Goal: Book appointment/travel/reservation

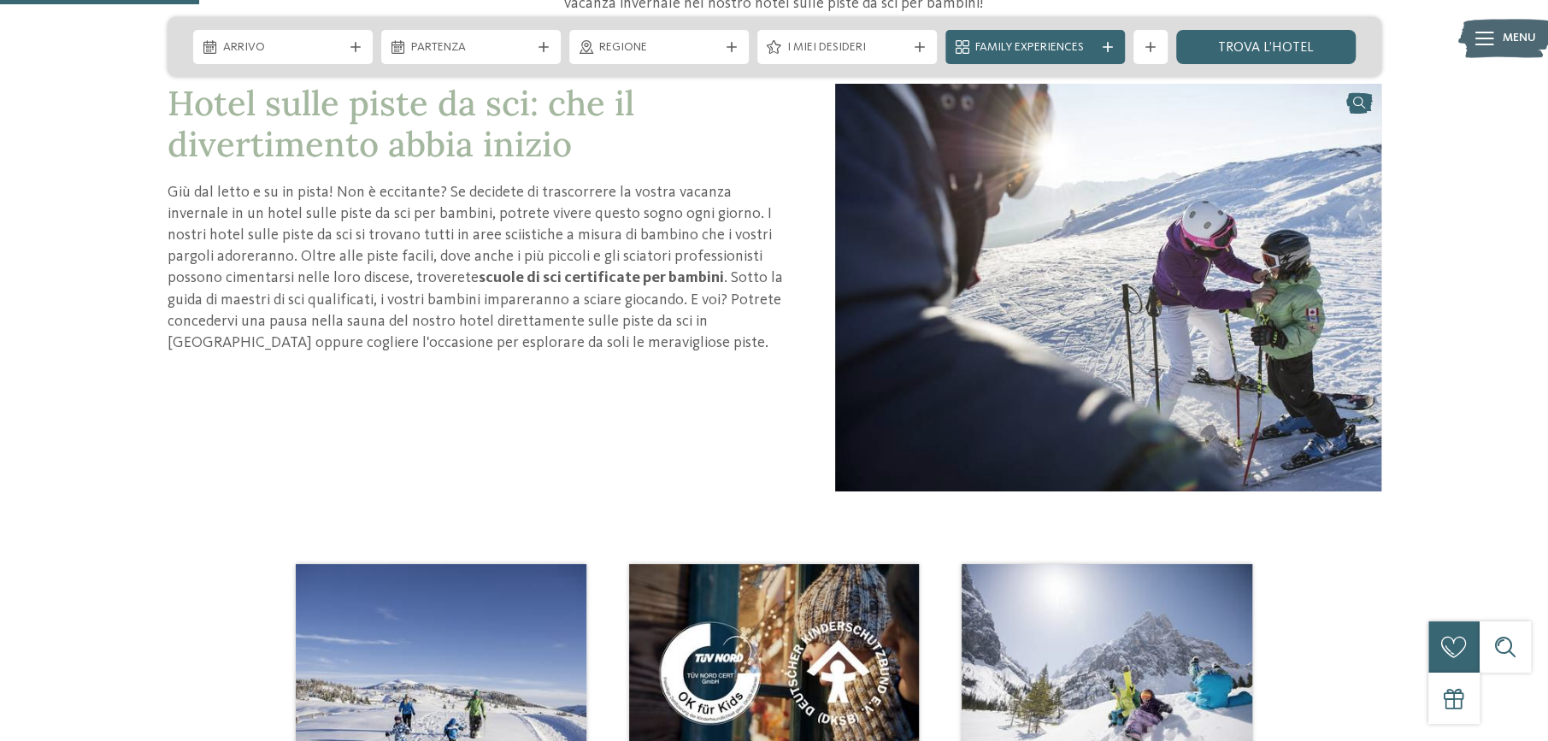
scroll to position [598, 0]
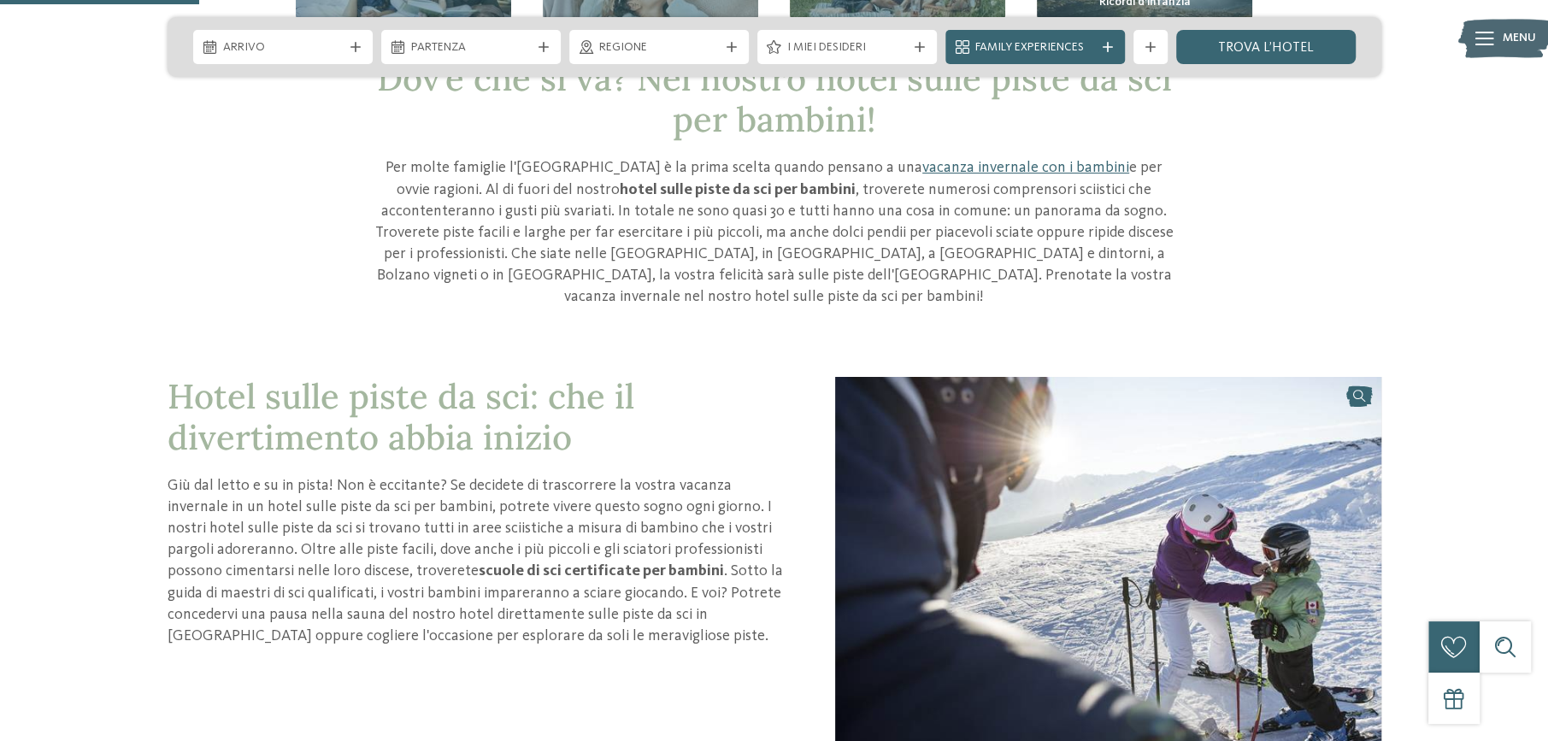
click at [469, 389] on span "Hotel sulle piste da sci: che il divertimento abbia inizio" at bounding box center [401, 416] width 467 height 85
click at [463, 375] on span "Hotel sulle piste da sci: che il divertimento abbia inizio" at bounding box center [401, 416] width 467 height 85
click at [462, 432] on span "Hotel sulle piste da sci: che il divertimento abbia inizio" at bounding box center [401, 416] width 467 height 85
click at [535, 522] on p "Giù dal letto e su in pista! Non è eccitante? Se decidete di trascorrere la vos…" at bounding box center [476, 561] width 616 height 173
click at [870, 494] on img at bounding box center [1108, 581] width 546 height 410
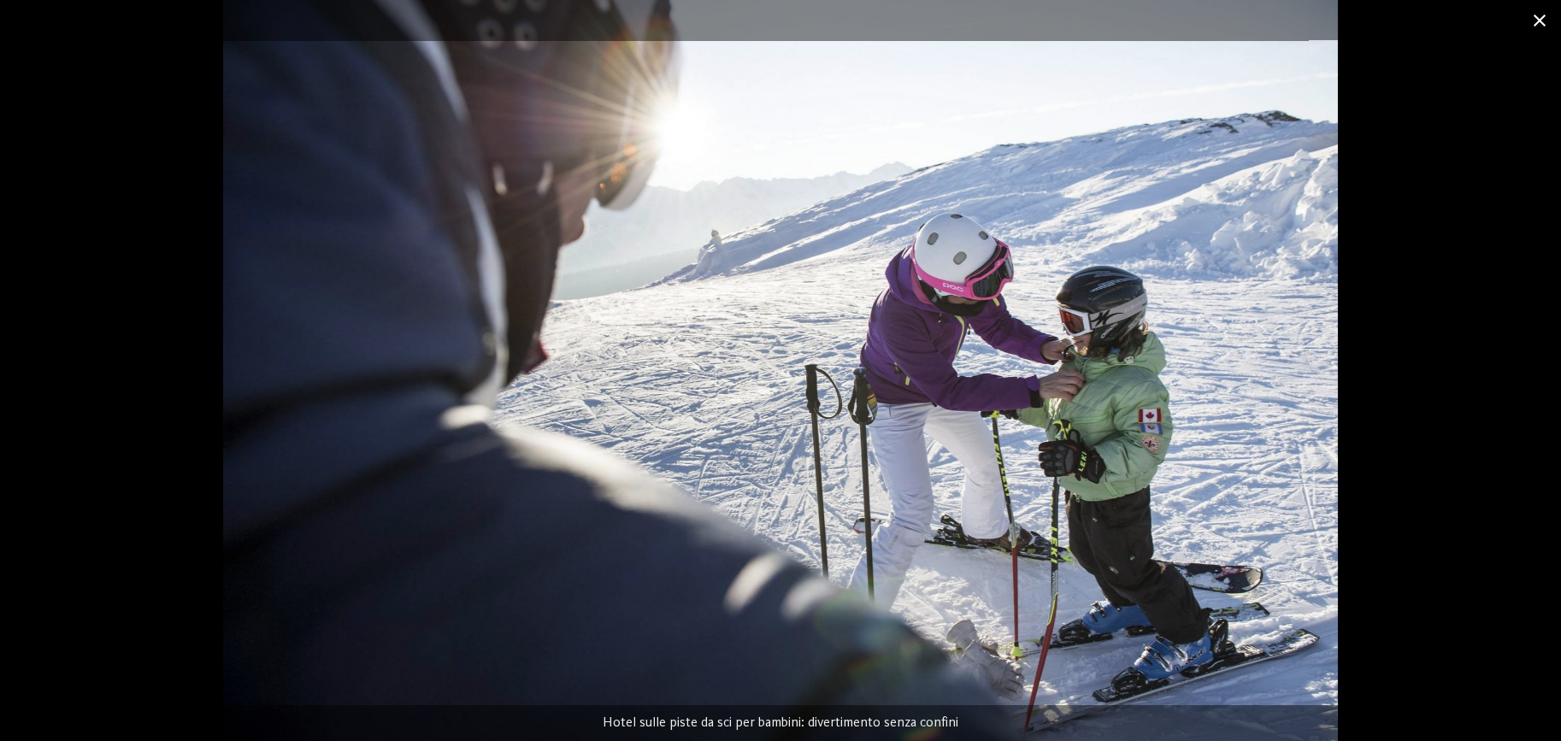
click at [1541, 16] on span at bounding box center [1539, 20] width 43 height 40
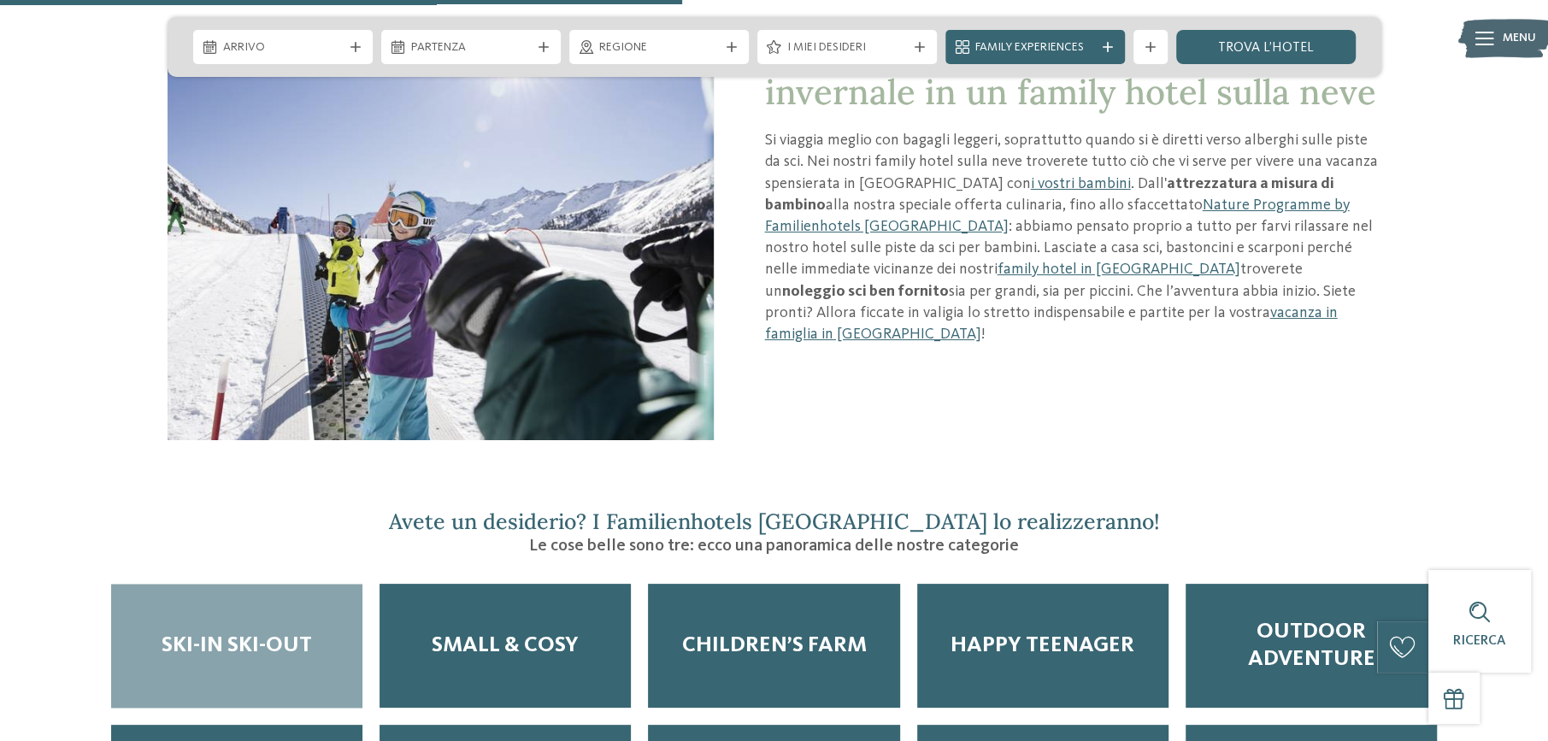
scroll to position [2052, 0]
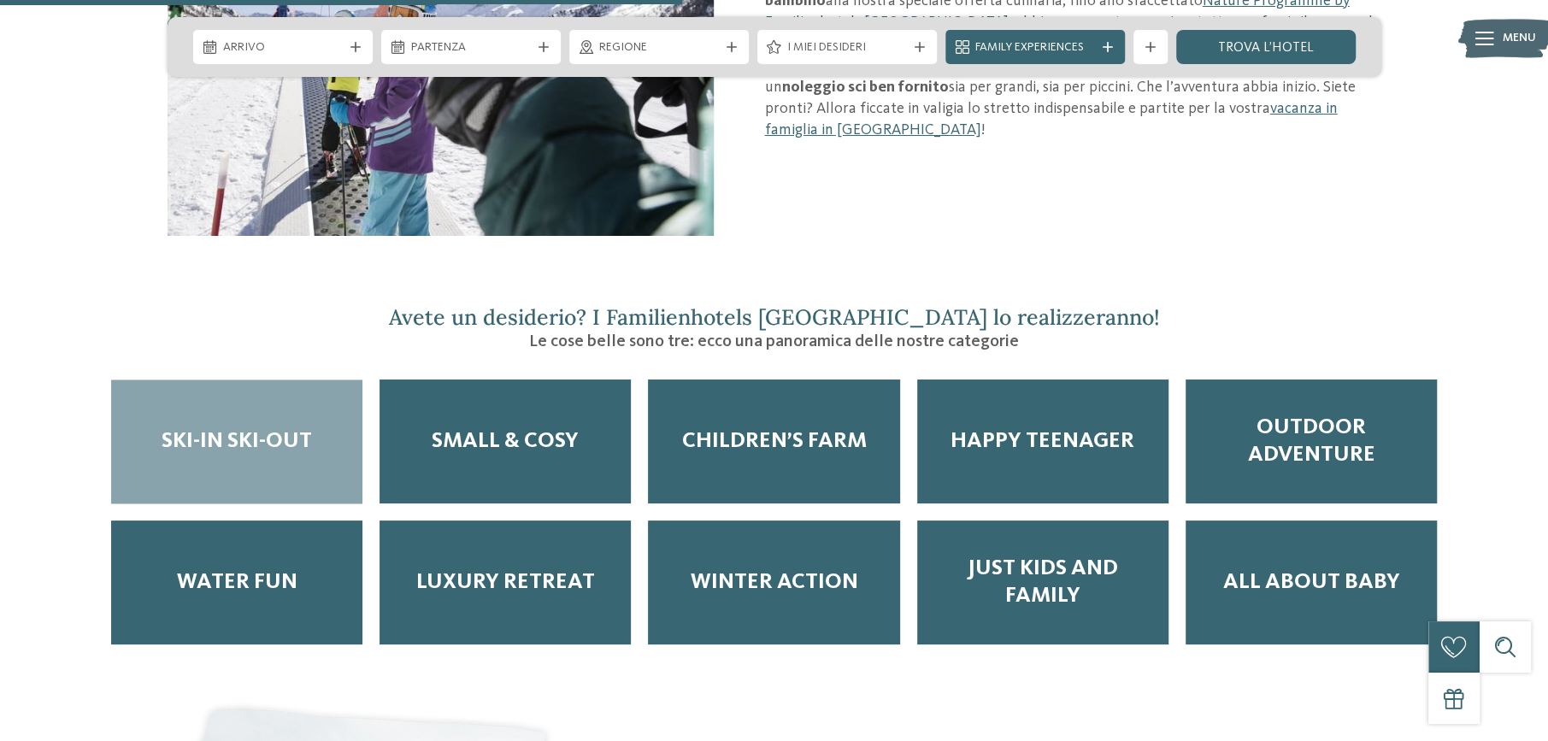
click at [248, 429] on span "Ski-in ski-out" at bounding box center [237, 441] width 150 height 27
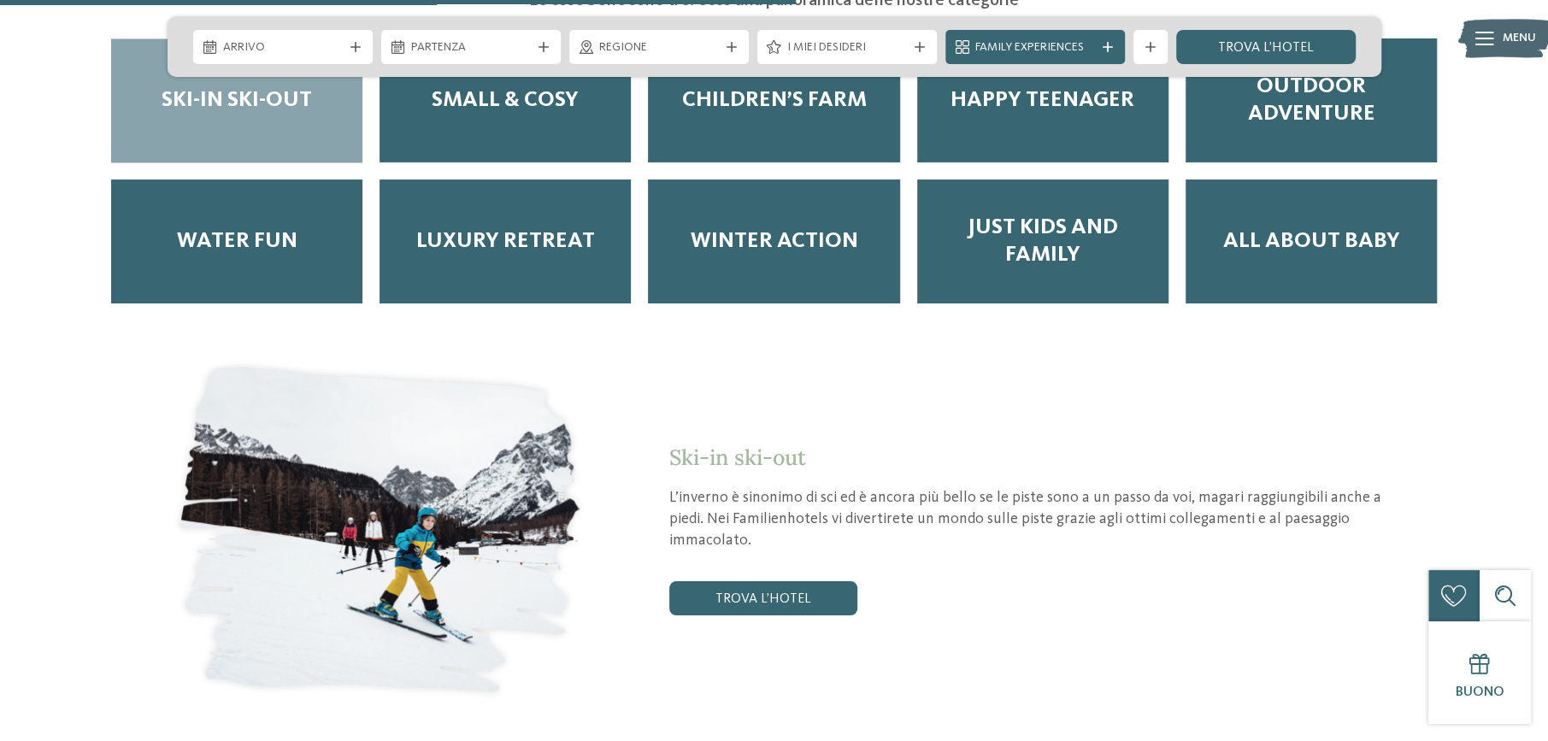
scroll to position [2394, 0]
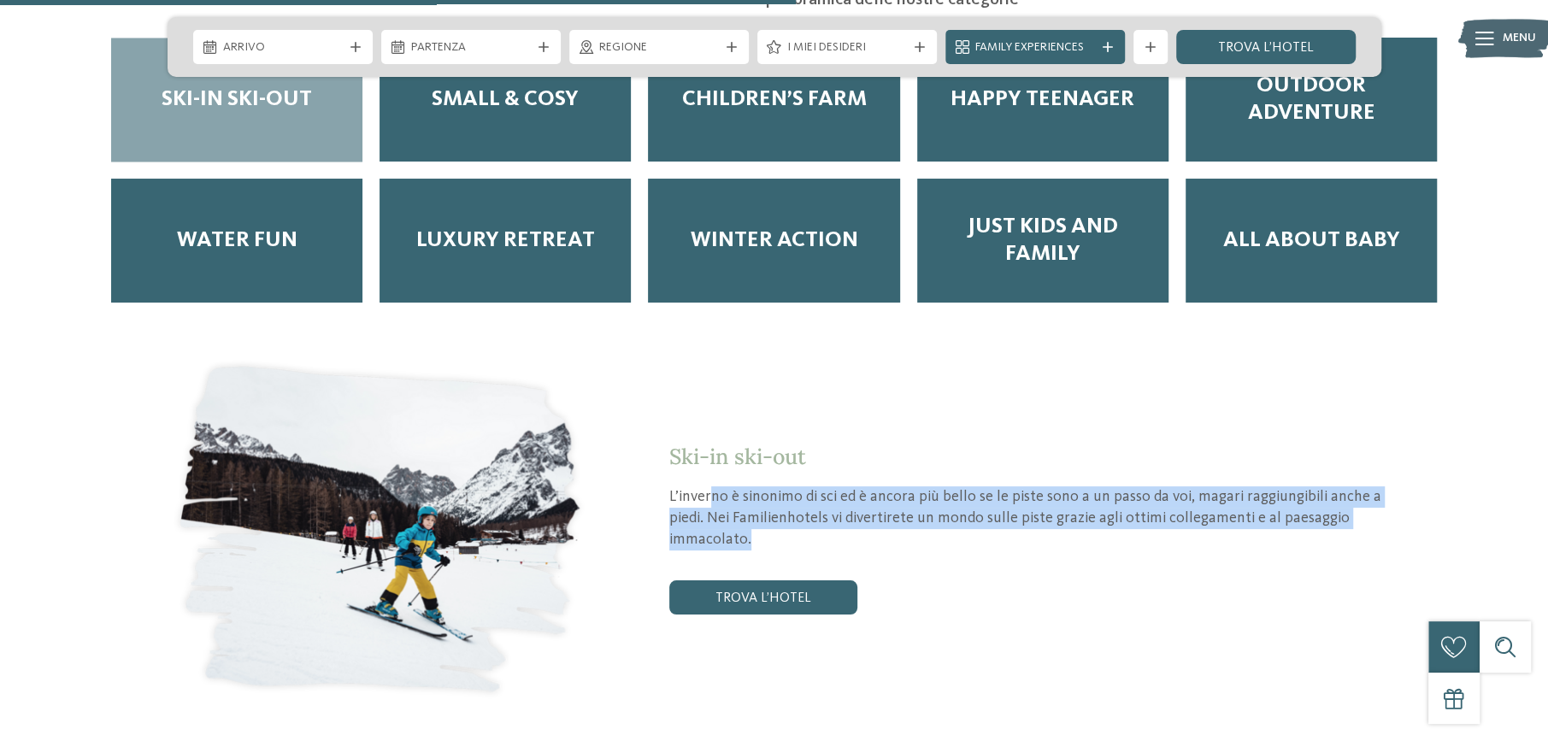
drag, startPoint x: 711, startPoint y: 472, endPoint x: 784, endPoint y: 510, distance: 81.8
click at [784, 510] on p "L’inverno è sinonimo di sci ed è ancora più bello se le piste sono a un passo d…" at bounding box center [1025, 518] width 712 height 65
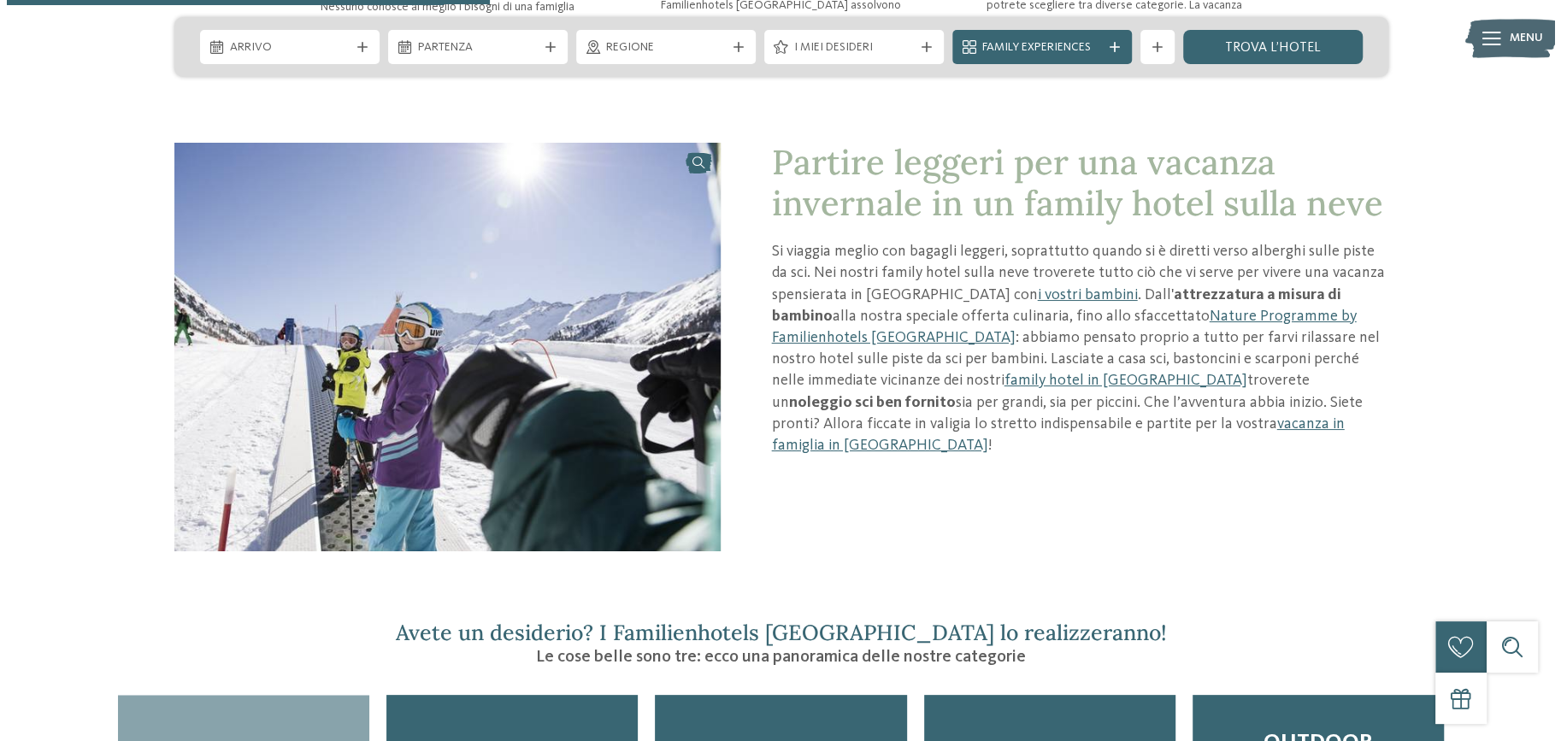
scroll to position [1453, 0]
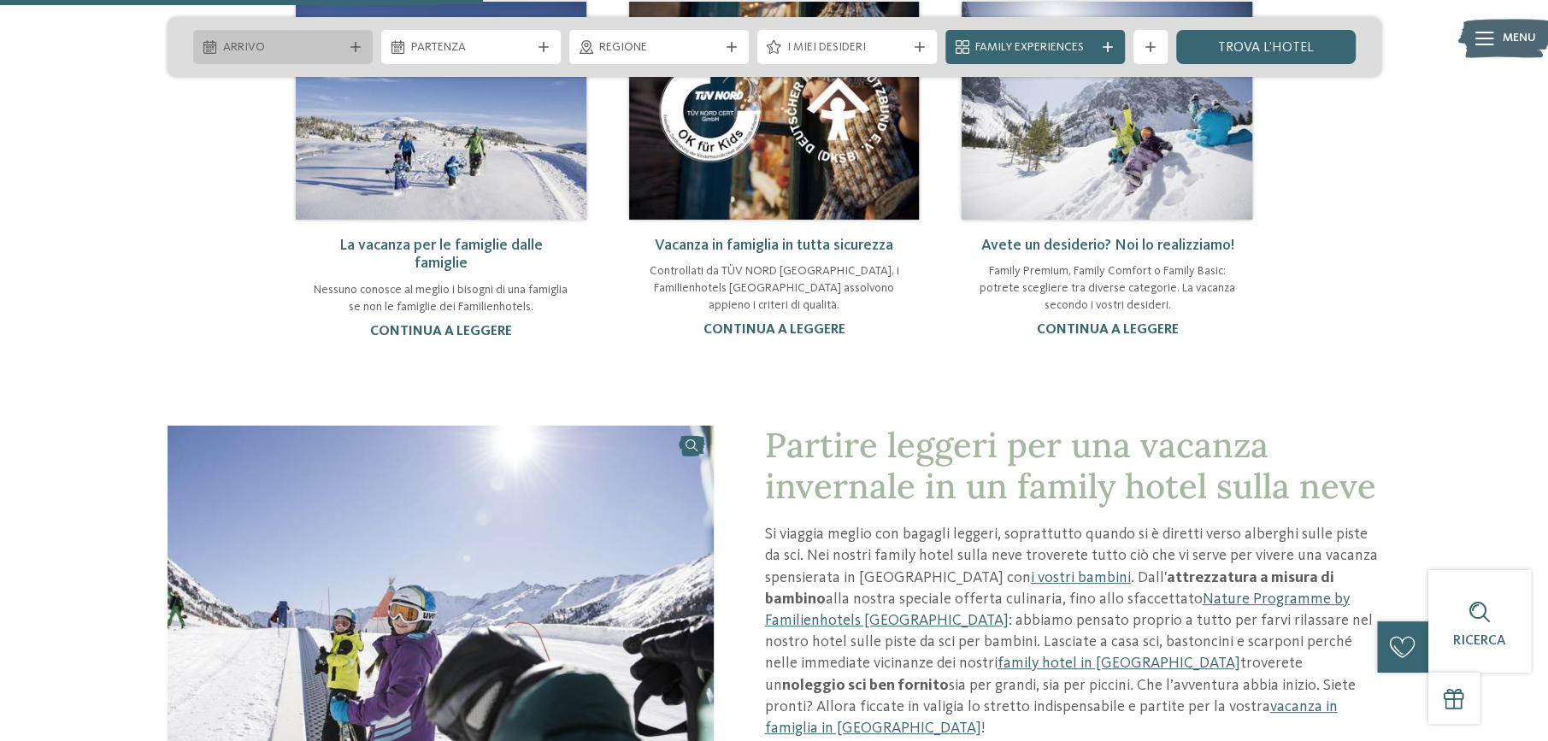
click at [355, 44] on icon at bounding box center [356, 47] width 10 height 10
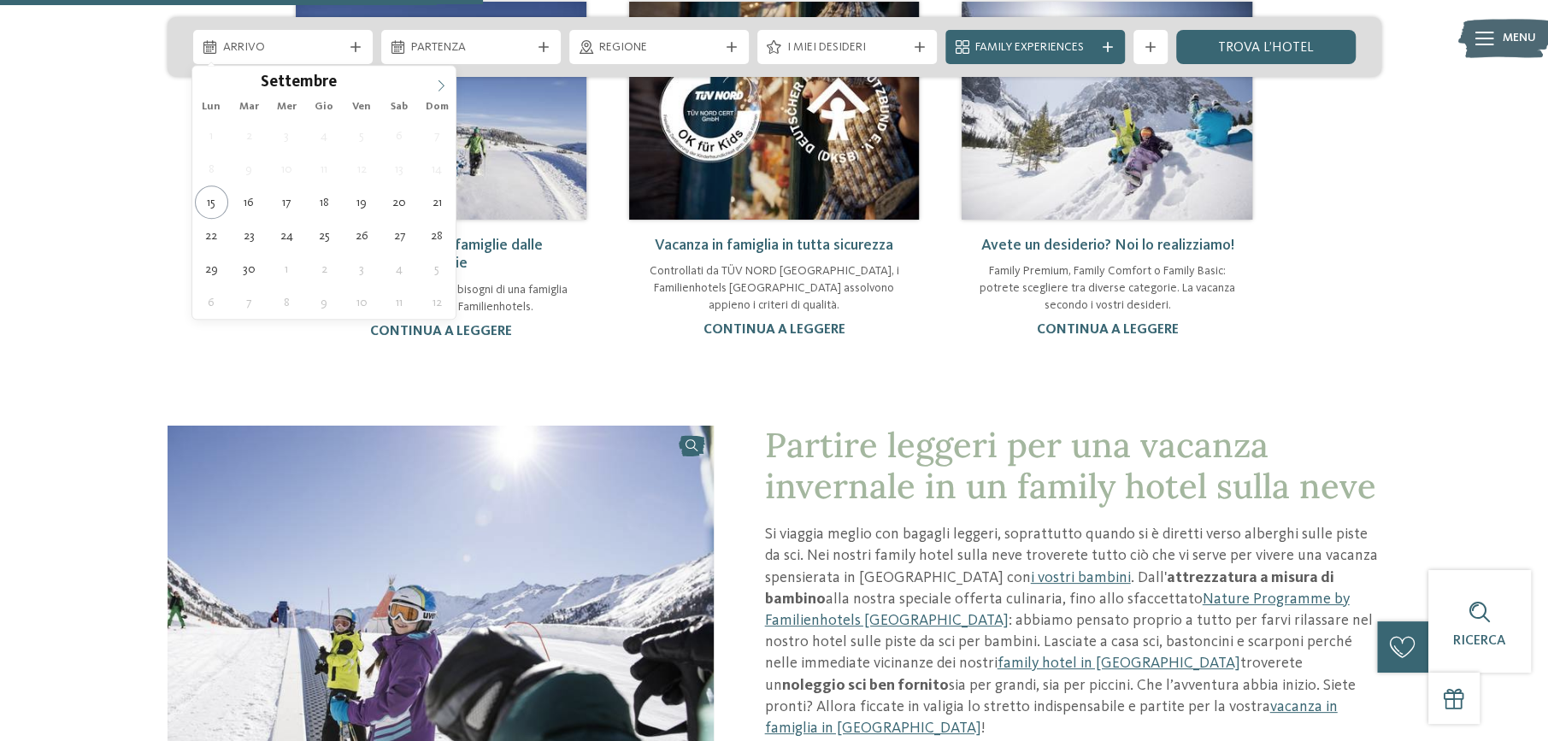
click at [439, 83] on icon at bounding box center [441, 86] width 12 height 12
click at [440, 85] on icon at bounding box center [441, 86] width 12 height 12
type div "[DATE]"
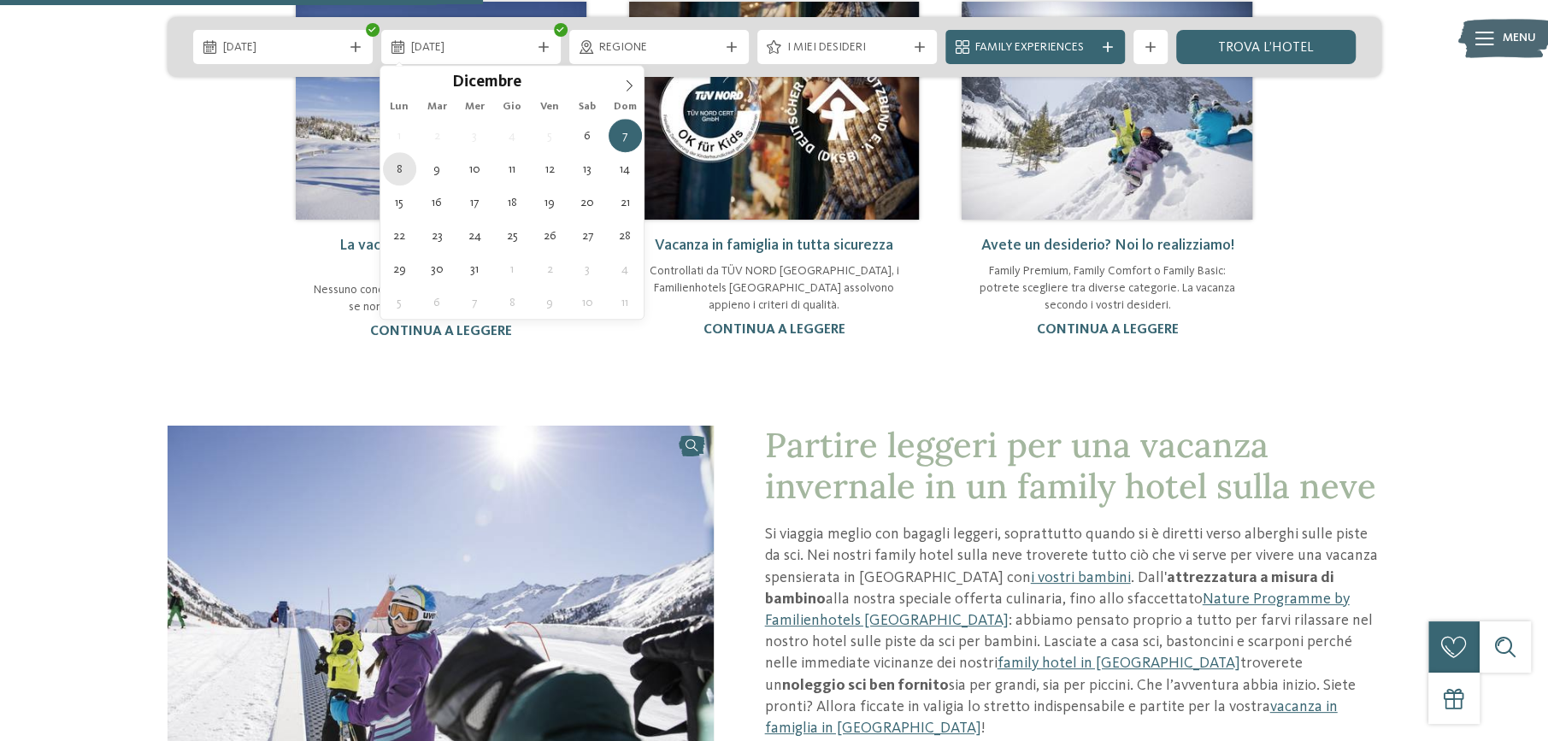
type div "[DATE]"
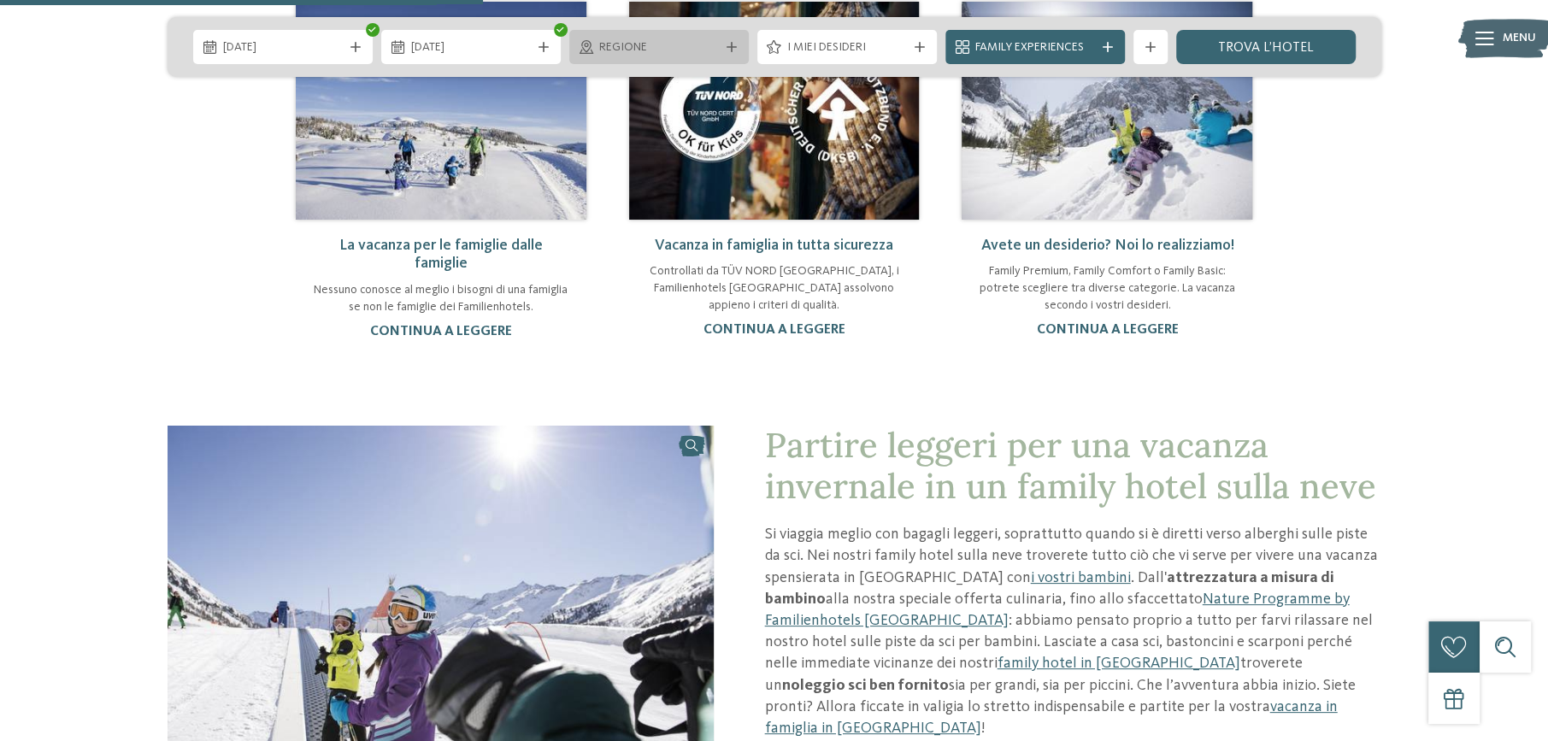
click at [628, 38] on div "Regione" at bounding box center [659, 47] width 128 height 19
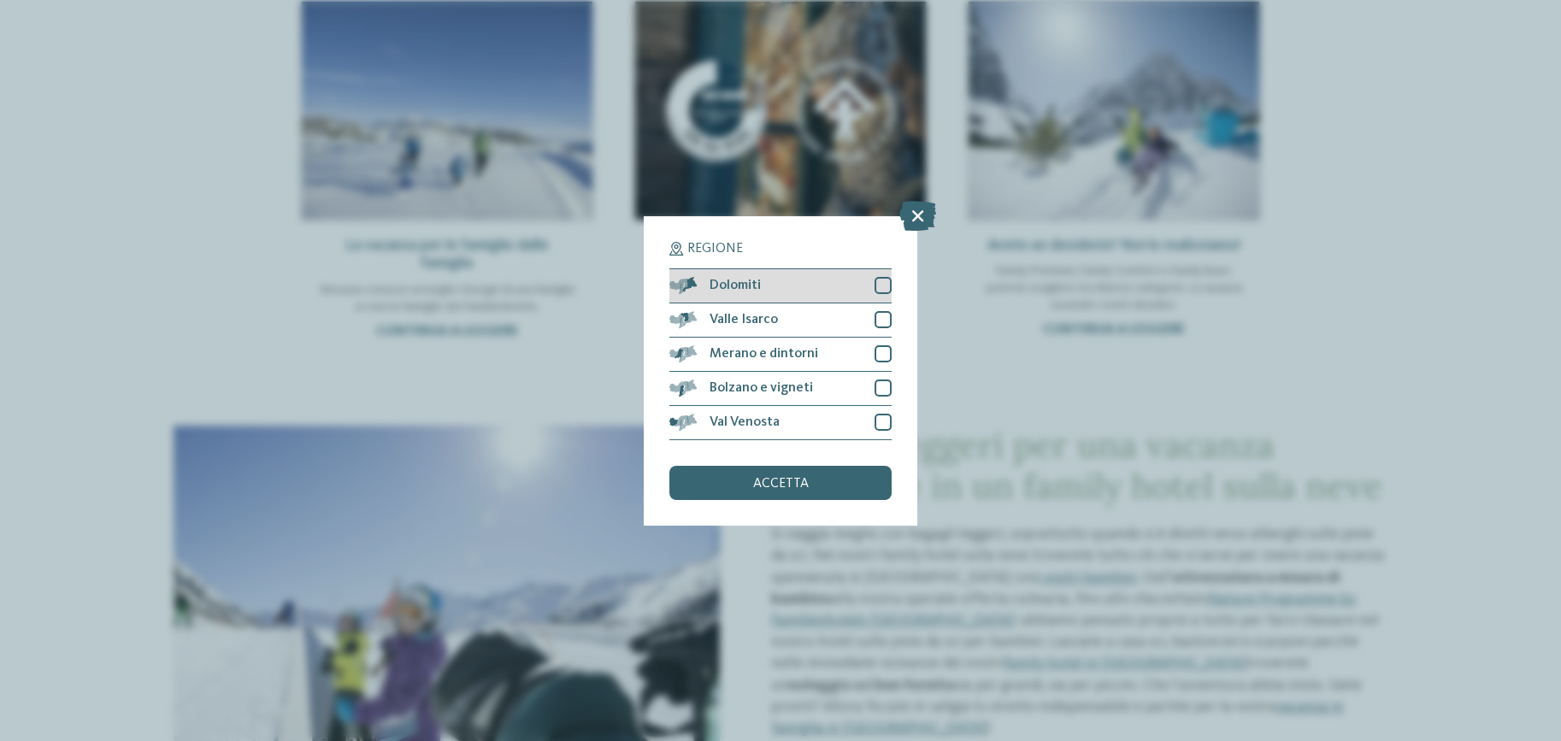
click at [877, 280] on div at bounding box center [883, 285] width 17 height 17
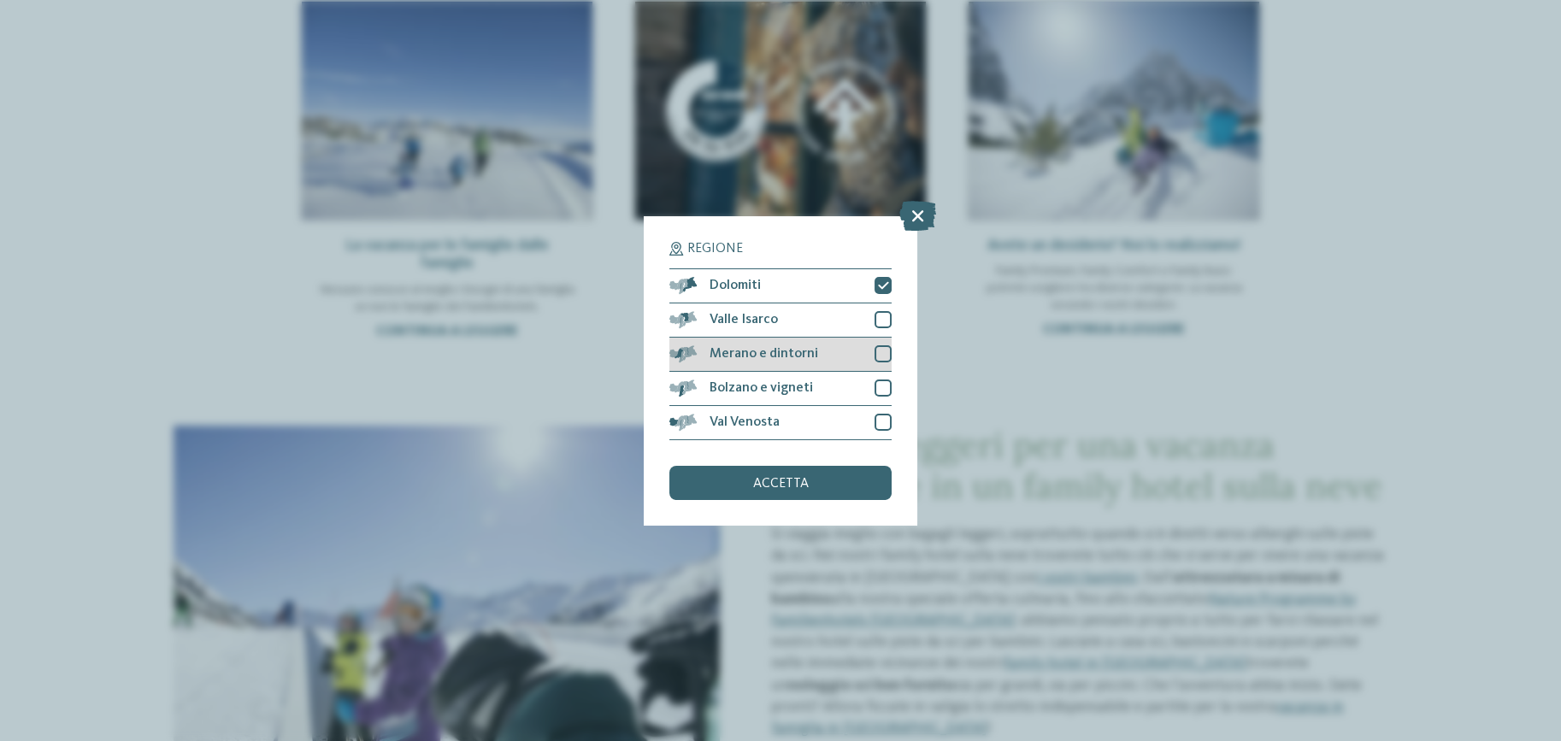
click at [880, 350] on div at bounding box center [883, 353] width 17 height 17
click at [813, 478] on div "accetta" at bounding box center [780, 483] width 222 height 34
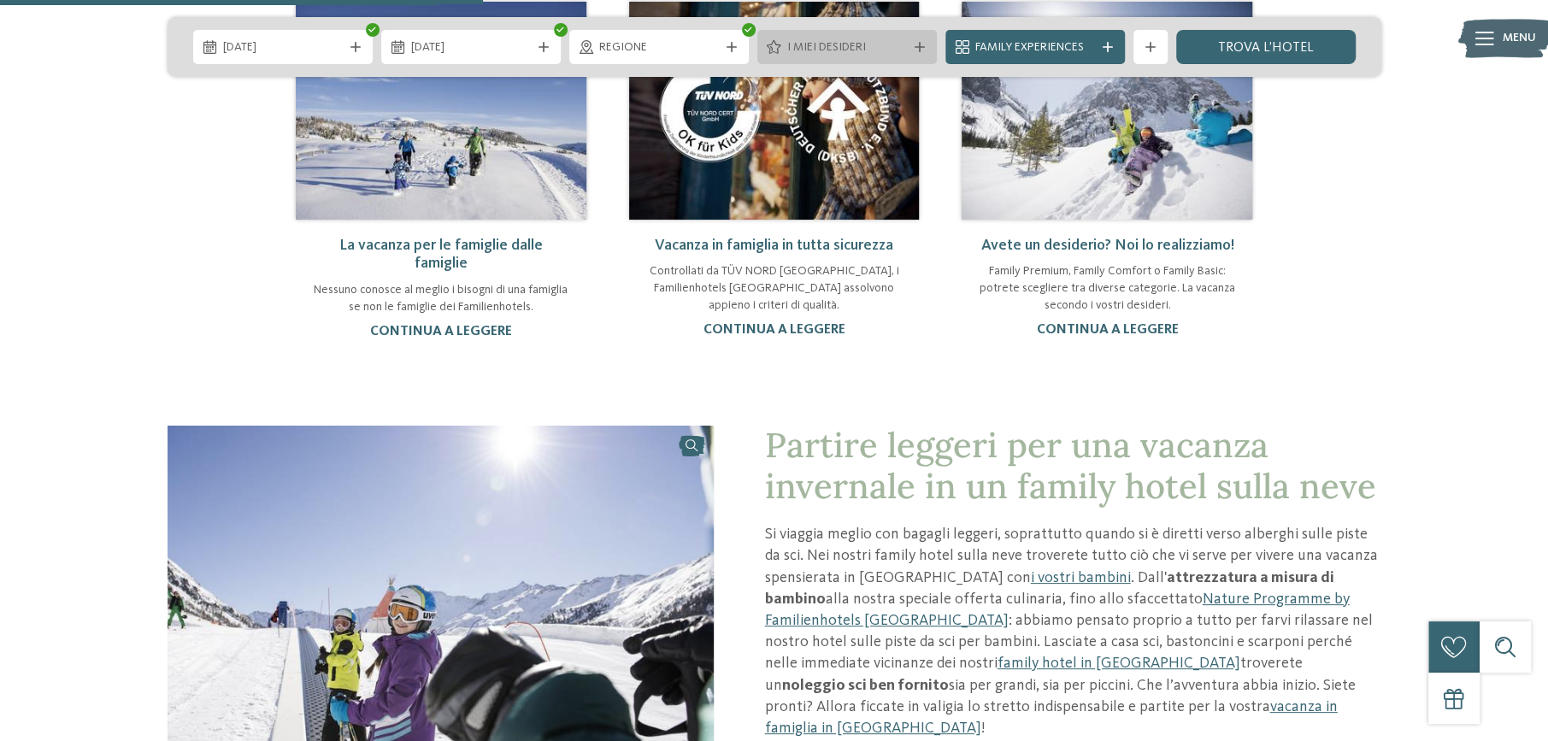
click at [903, 44] on span "I miei desideri" at bounding box center [847, 47] width 120 height 17
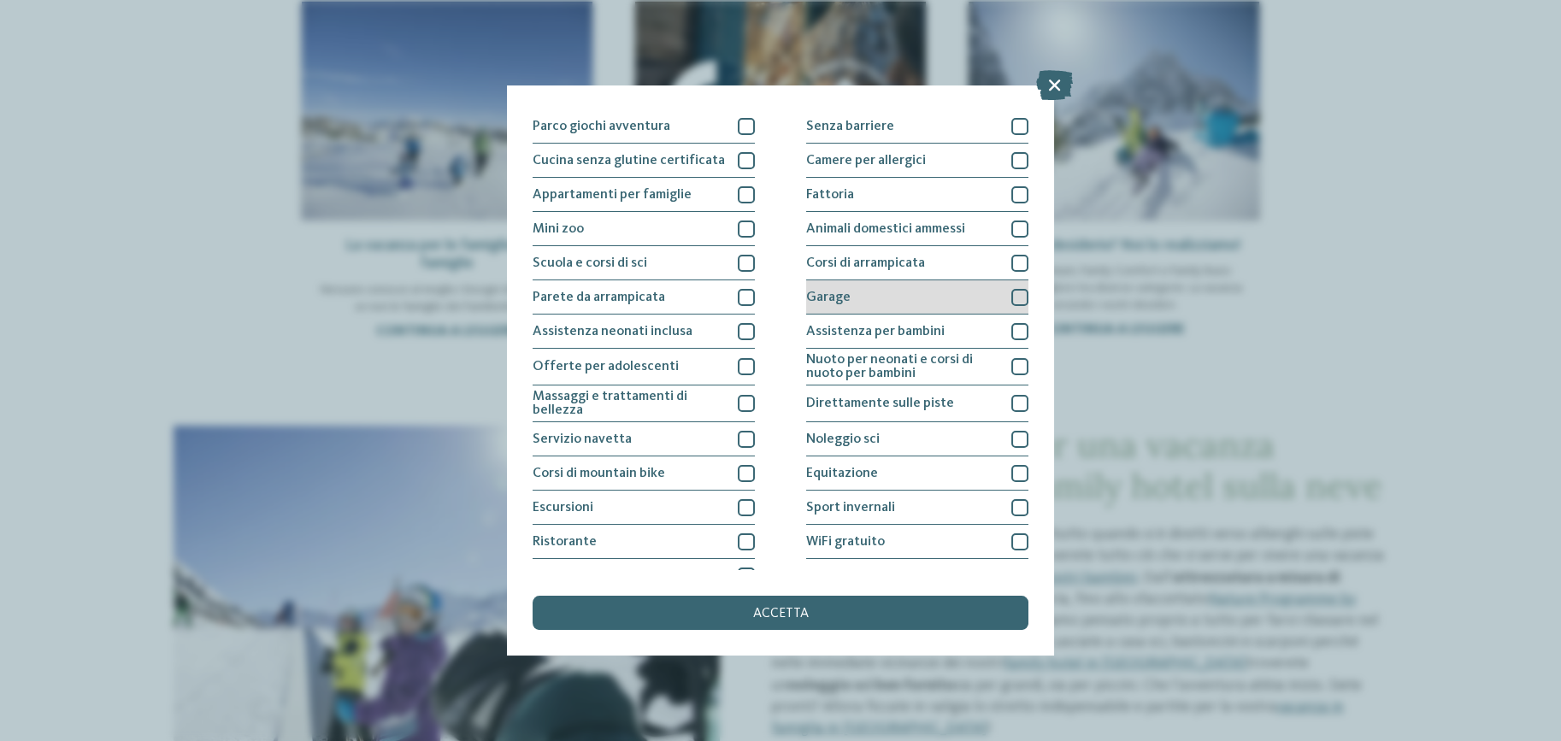
scroll to position [156, 0]
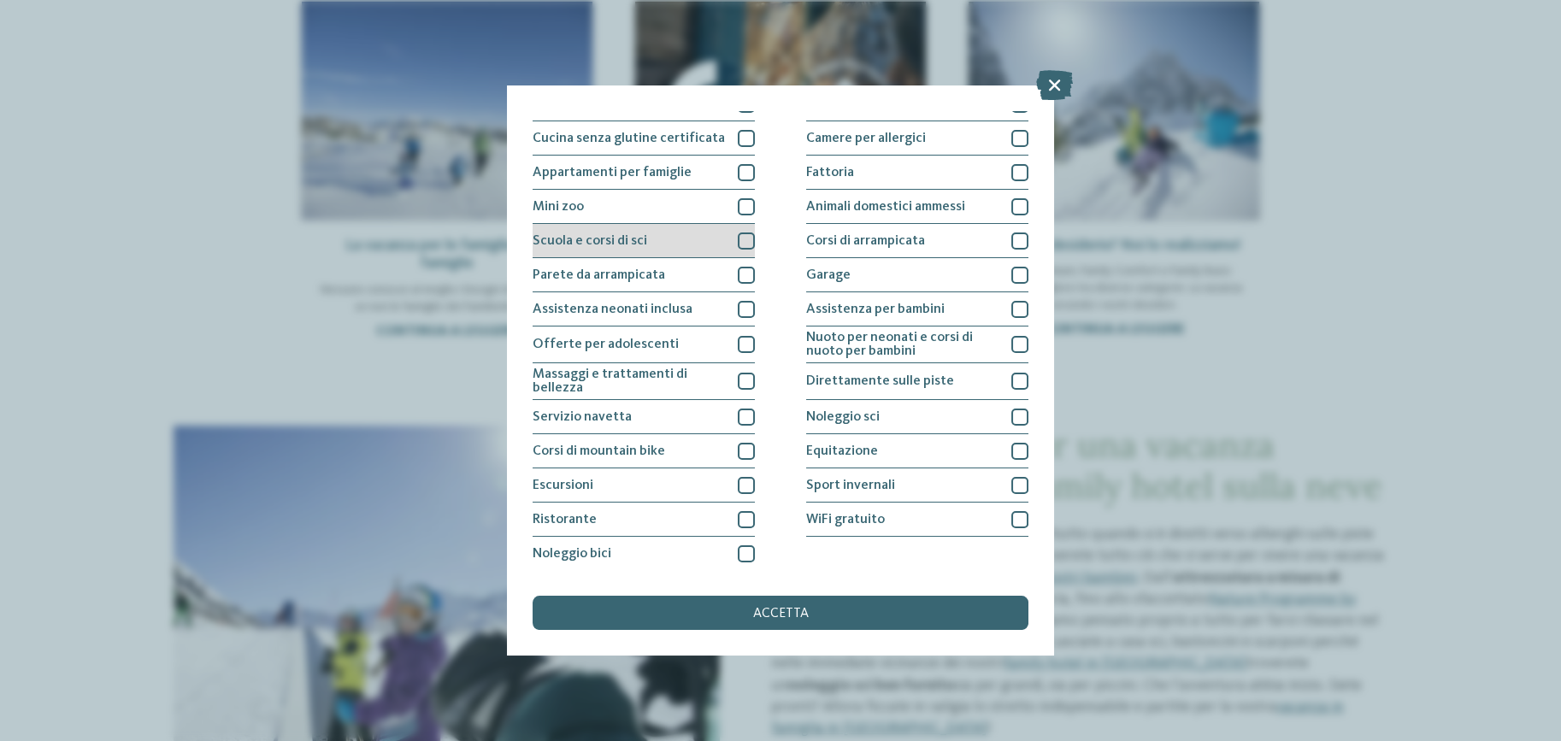
click at [744, 238] on div at bounding box center [746, 241] width 17 height 17
click at [741, 239] on icon at bounding box center [746, 241] width 11 height 10
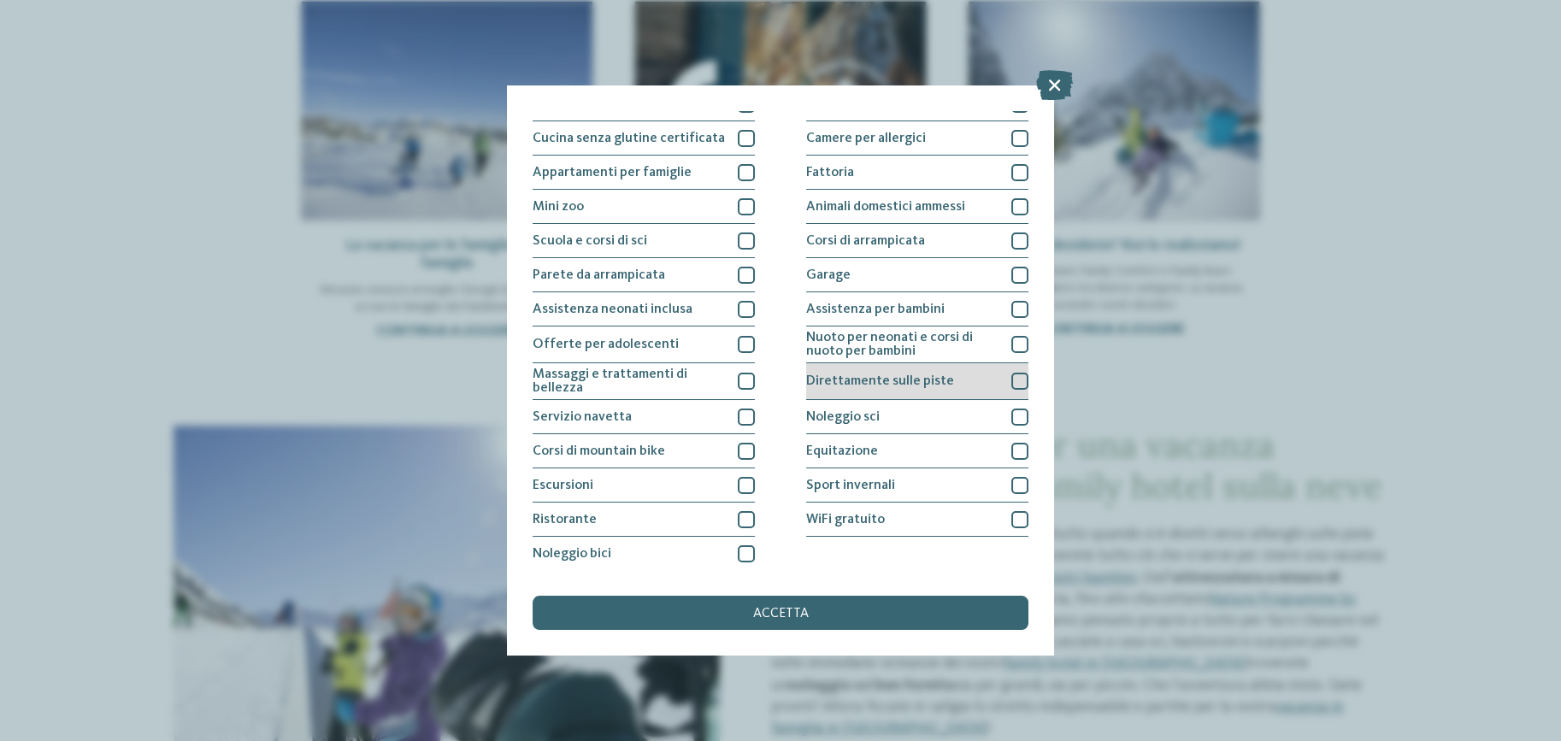
click at [1011, 377] on div at bounding box center [1019, 381] width 17 height 17
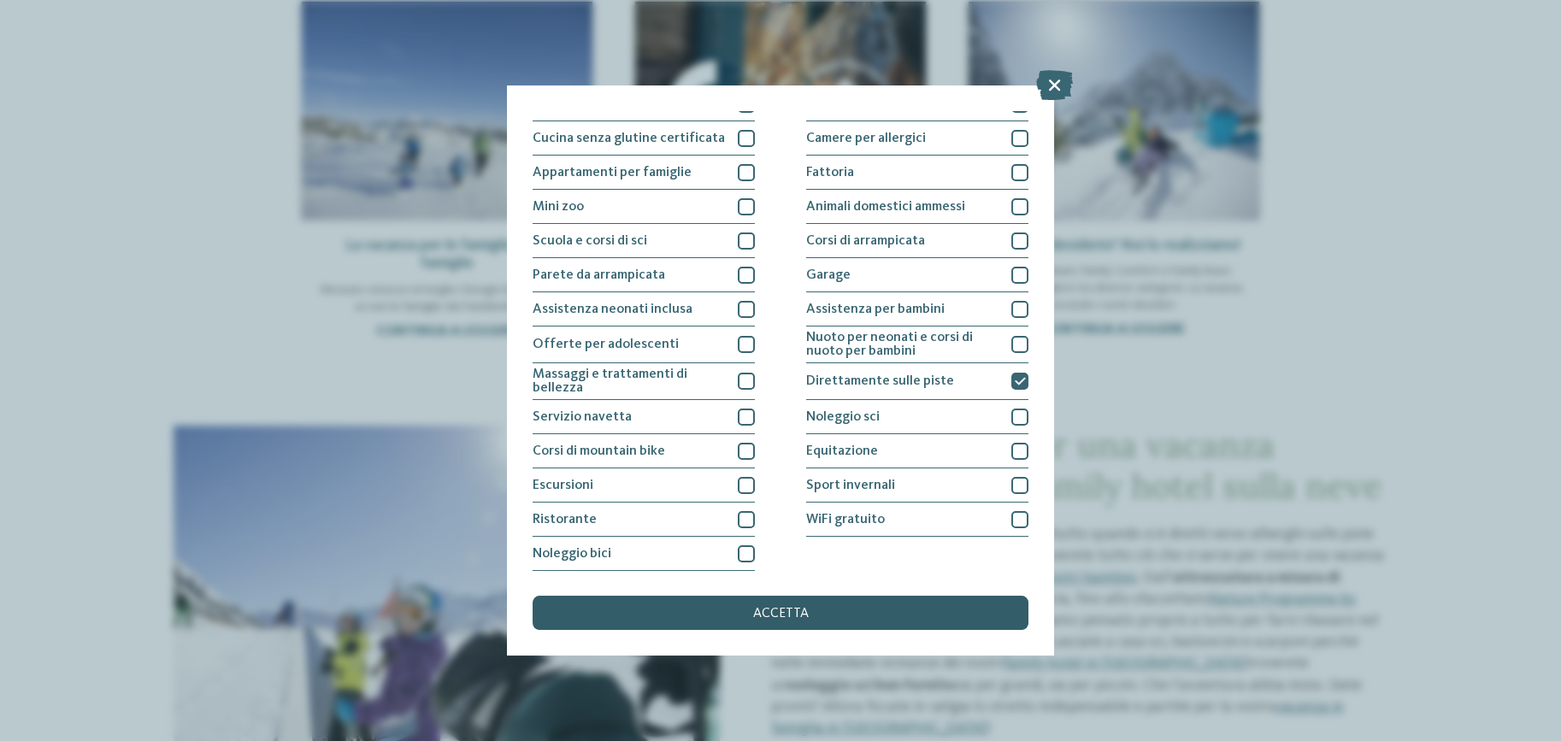
click at [886, 608] on div "accetta" at bounding box center [781, 613] width 496 height 34
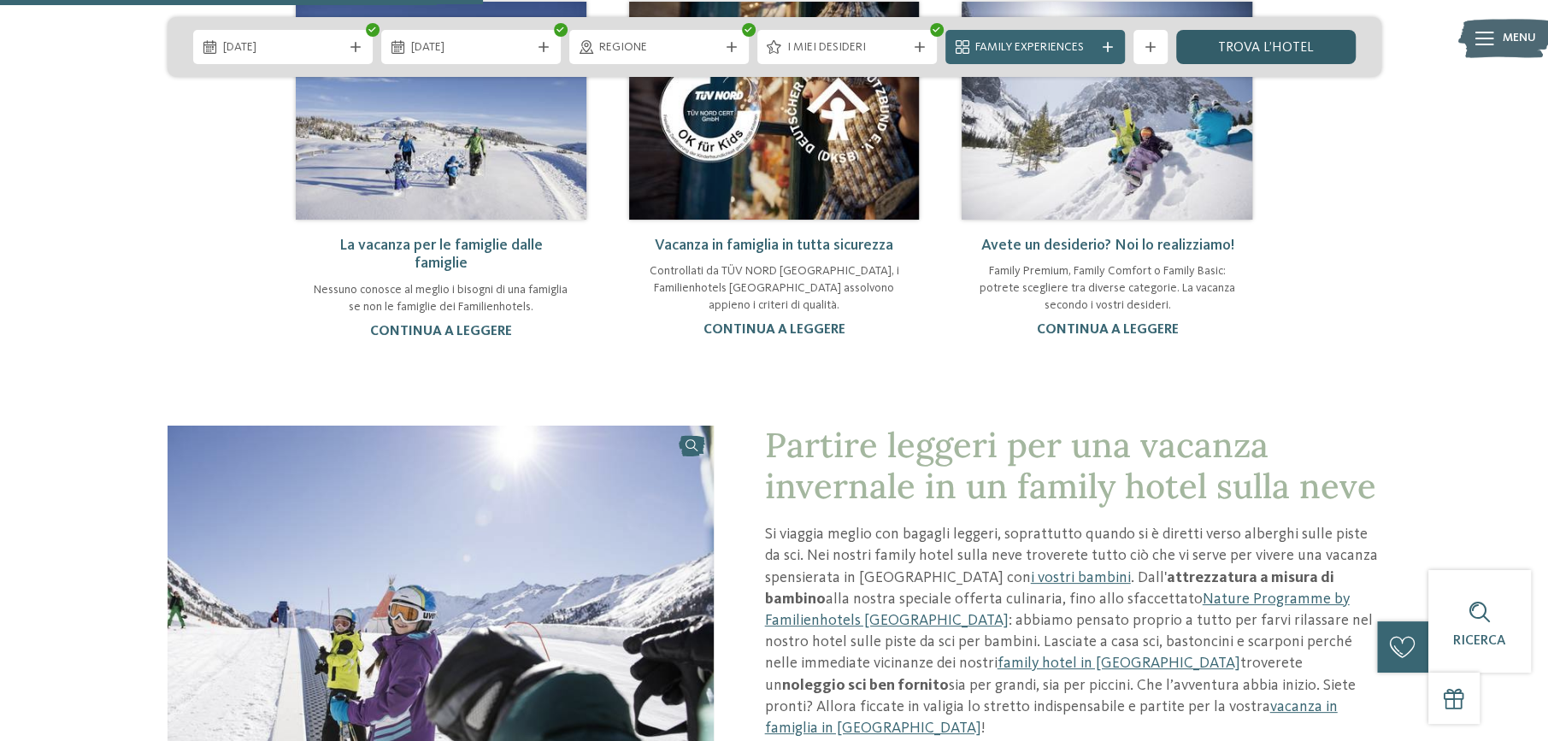
click at [1278, 55] on link "trova l’hotel" at bounding box center [1266, 47] width 180 height 34
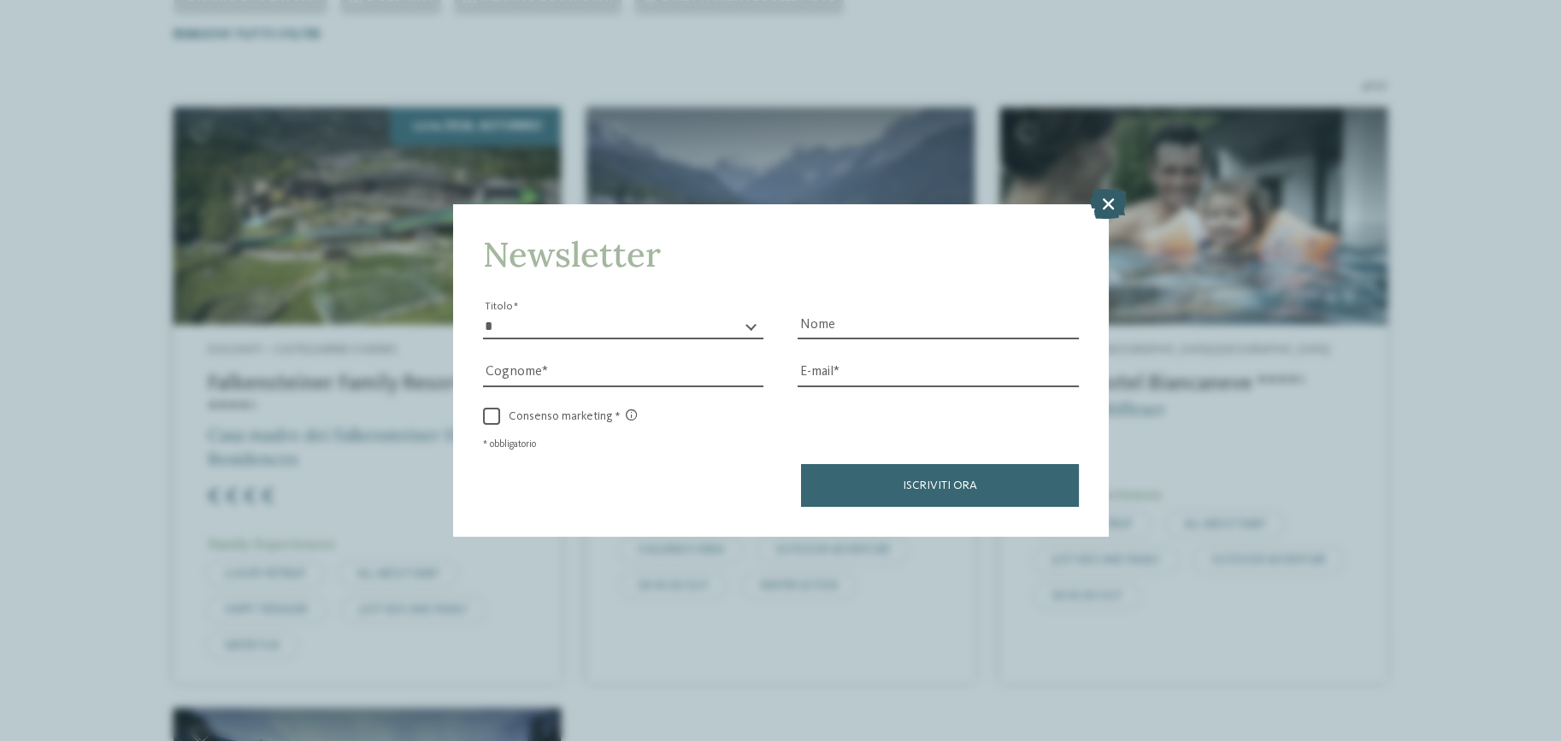
click at [1111, 197] on icon at bounding box center [1108, 204] width 37 height 30
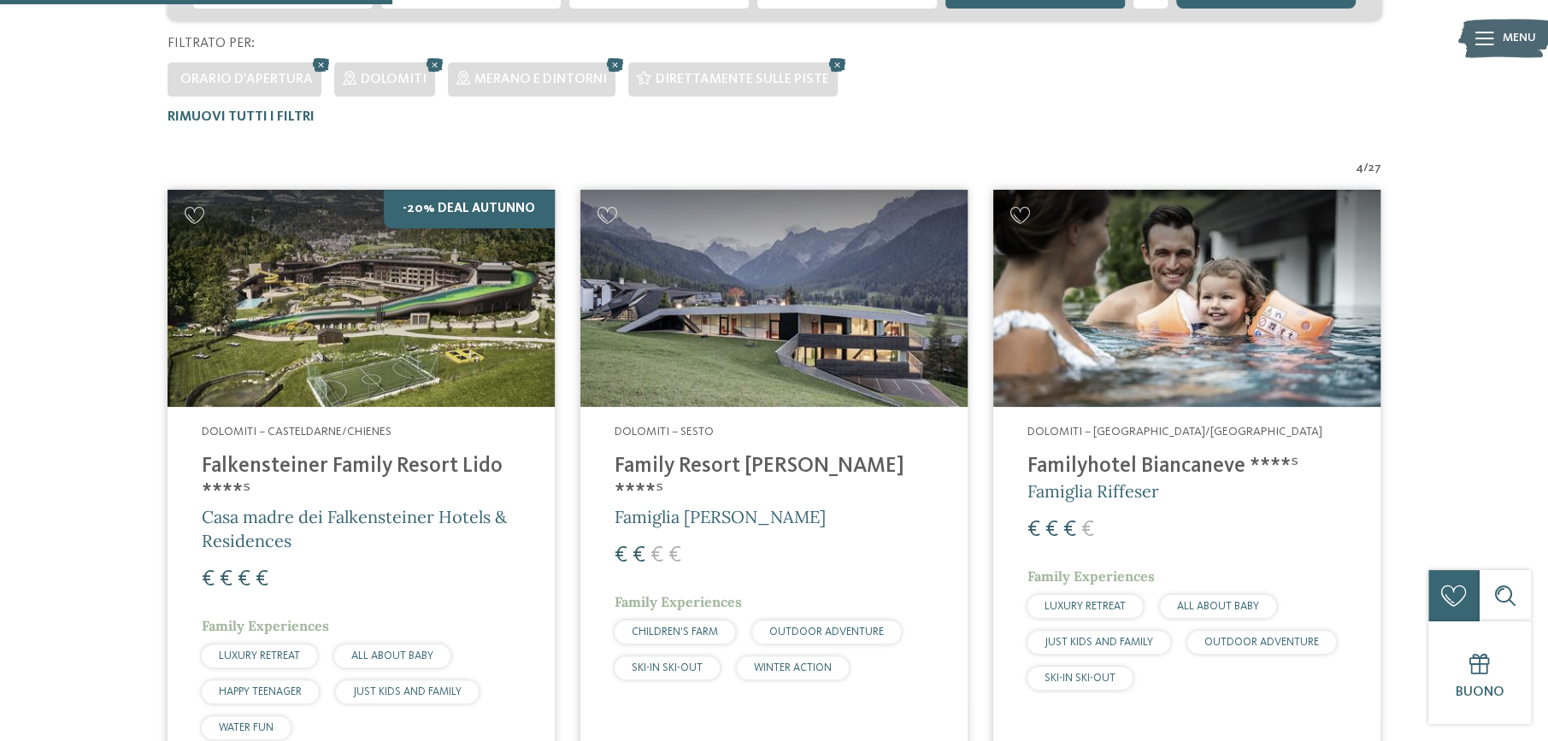
scroll to position [475, 0]
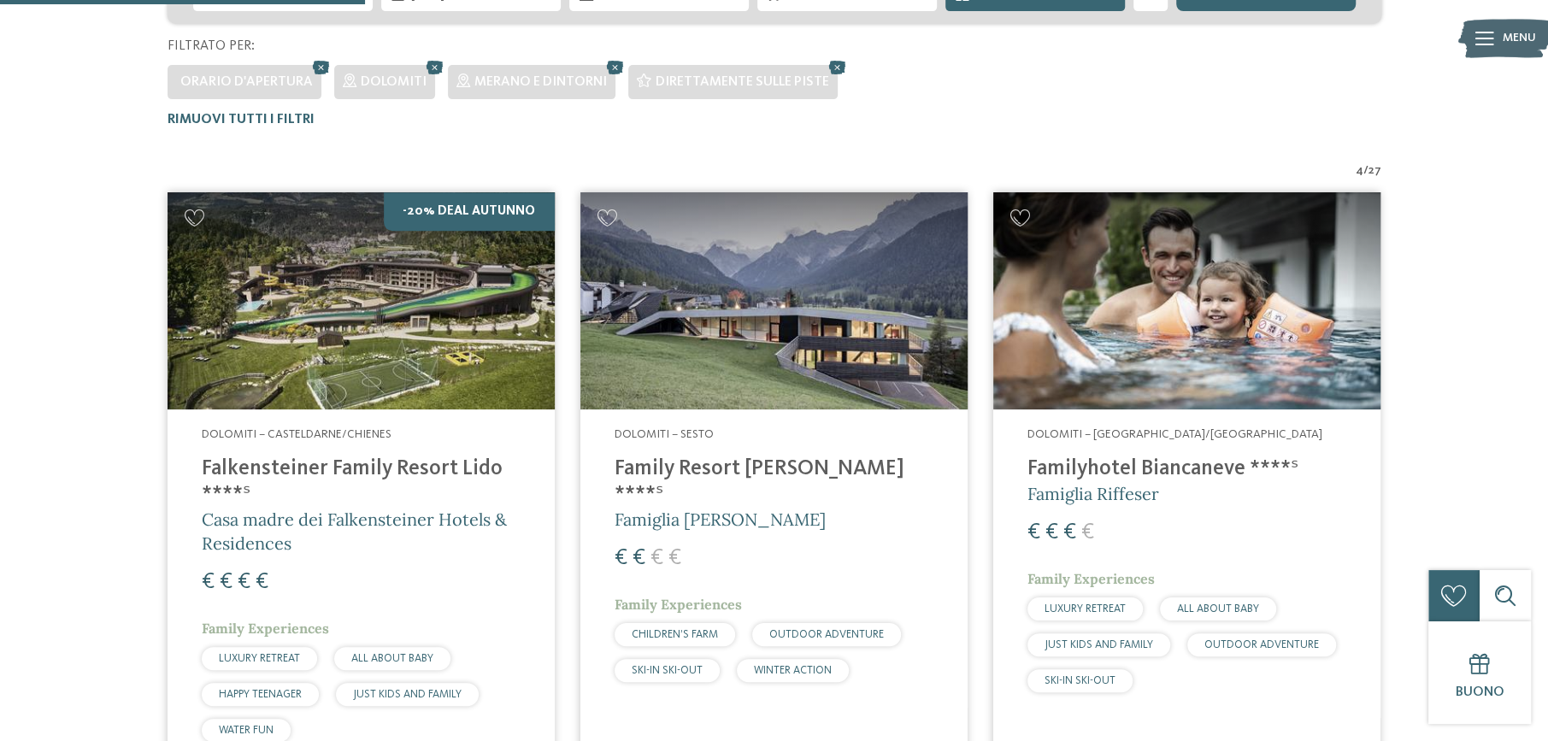
click at [770, 388] on img at bounding box center [774, 301] width 387 height 218
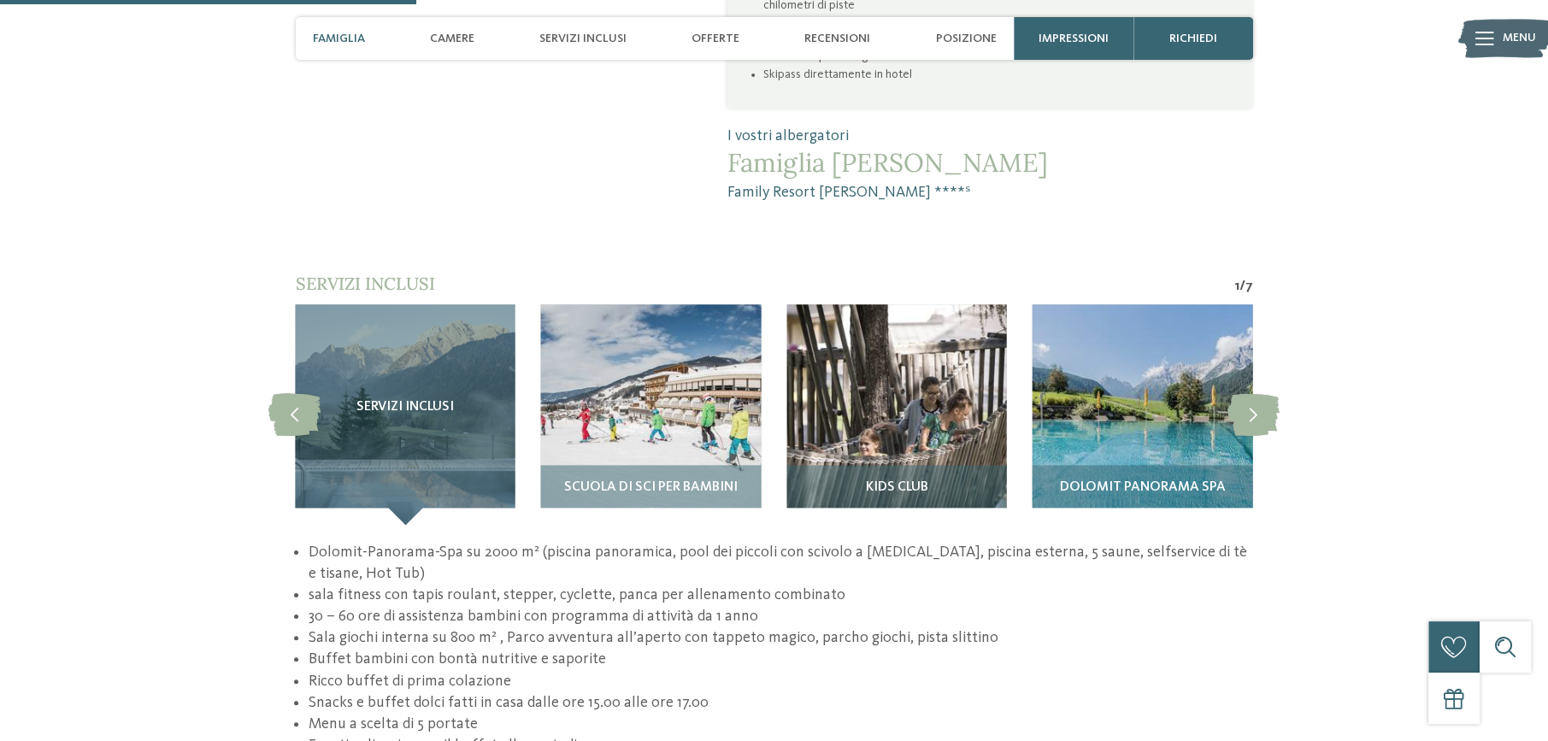
scroll to position [1453, 0]
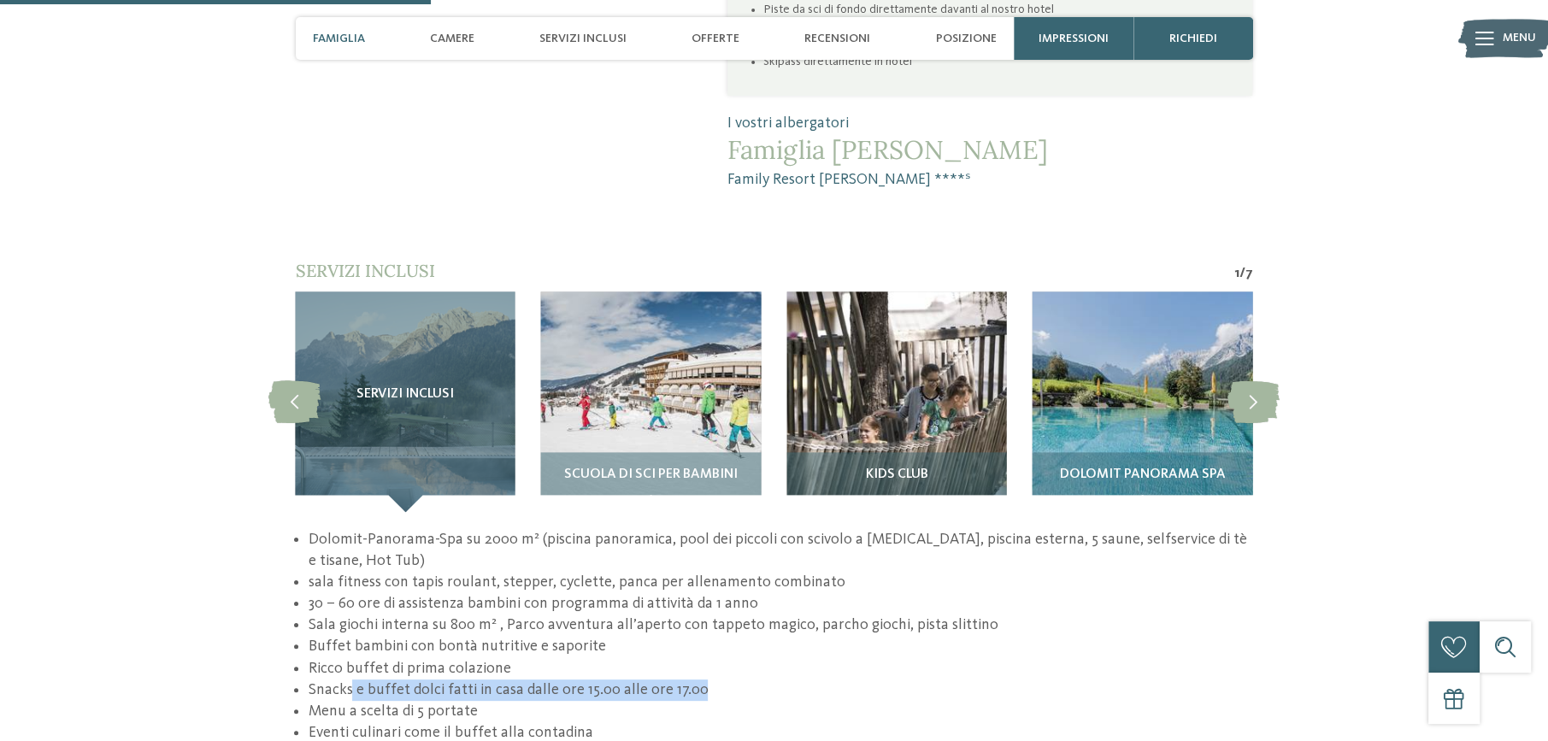
drag, startPoint x: 431, startPoint y: 638, endPoint x: 755, endPoint y: 638, distance: 324.0
click at [755, 680] on li "Snacks e buffet dolci fatti in casa dalle ore 15.00 alle ore 17.00" at bounding box center [780, 690] width 945 height 21
click at [749, 680] on li "Snacks e buffet dolci fatti in casa dalle ore 15.00 alle ore 17.00" at bounding box center [780, 690] width 945 height 21
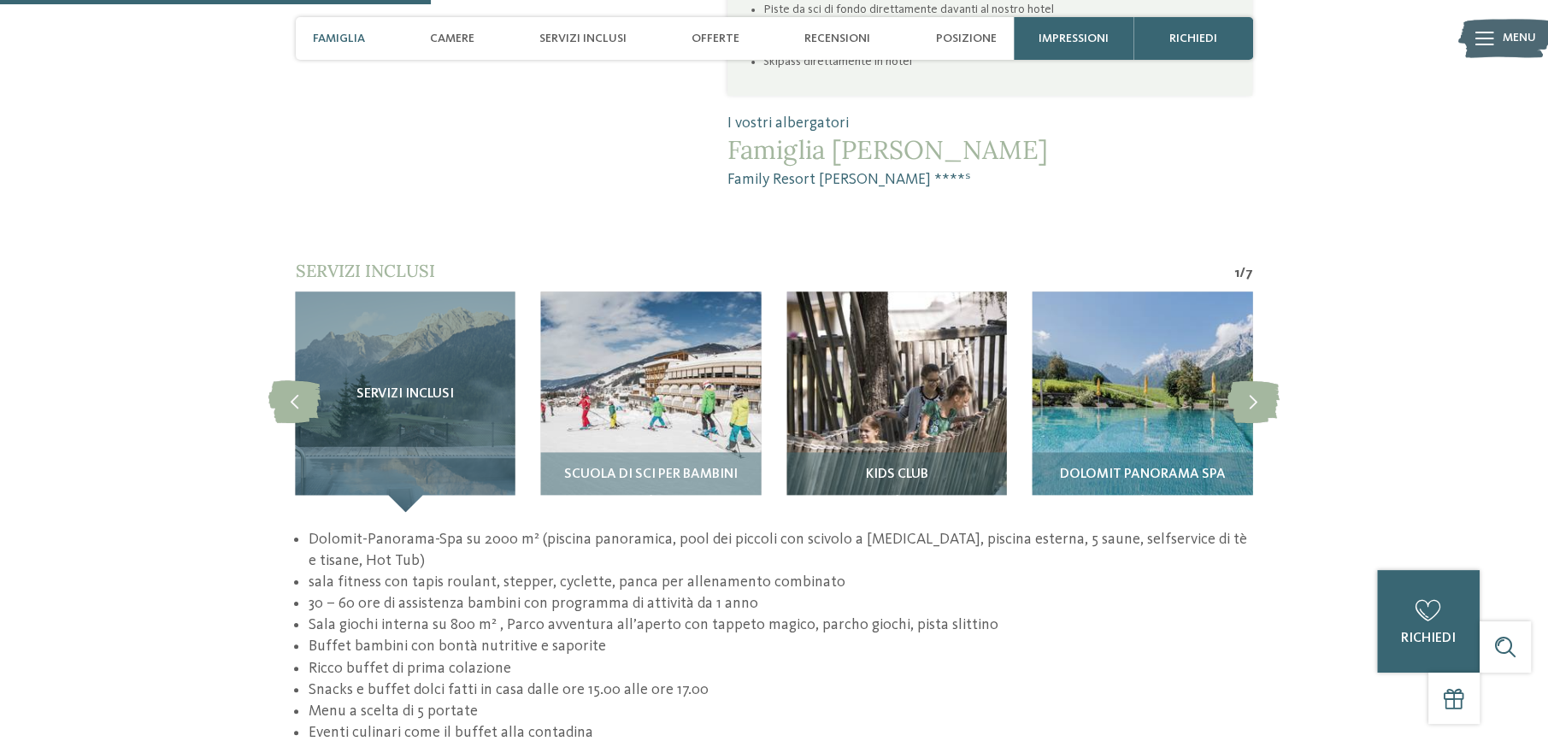
click at [376, 701] on li "Menu a scelta di 5 portate" at bounding box center [780, 711] width 945 height 21
drag, startPoint x: 337, startPoint y: 634, endPoint x: 598, endPoint y: 631, distance: 261.6
click at [598, 680] on li "Snacks e buffet dolci fatti in casa dalle ore 15.00 alle ore 17.00" at bounding box center [780, 690] width 945 height 21
click at [403, 701] on li "Menu a scelta di 5 portate" at bounding box center [780, 711] width 945 height 21
drag, startPoint x: 333, startPoint y: 650, endPoint x: 478, endPoint y: 651, distance: 144.5
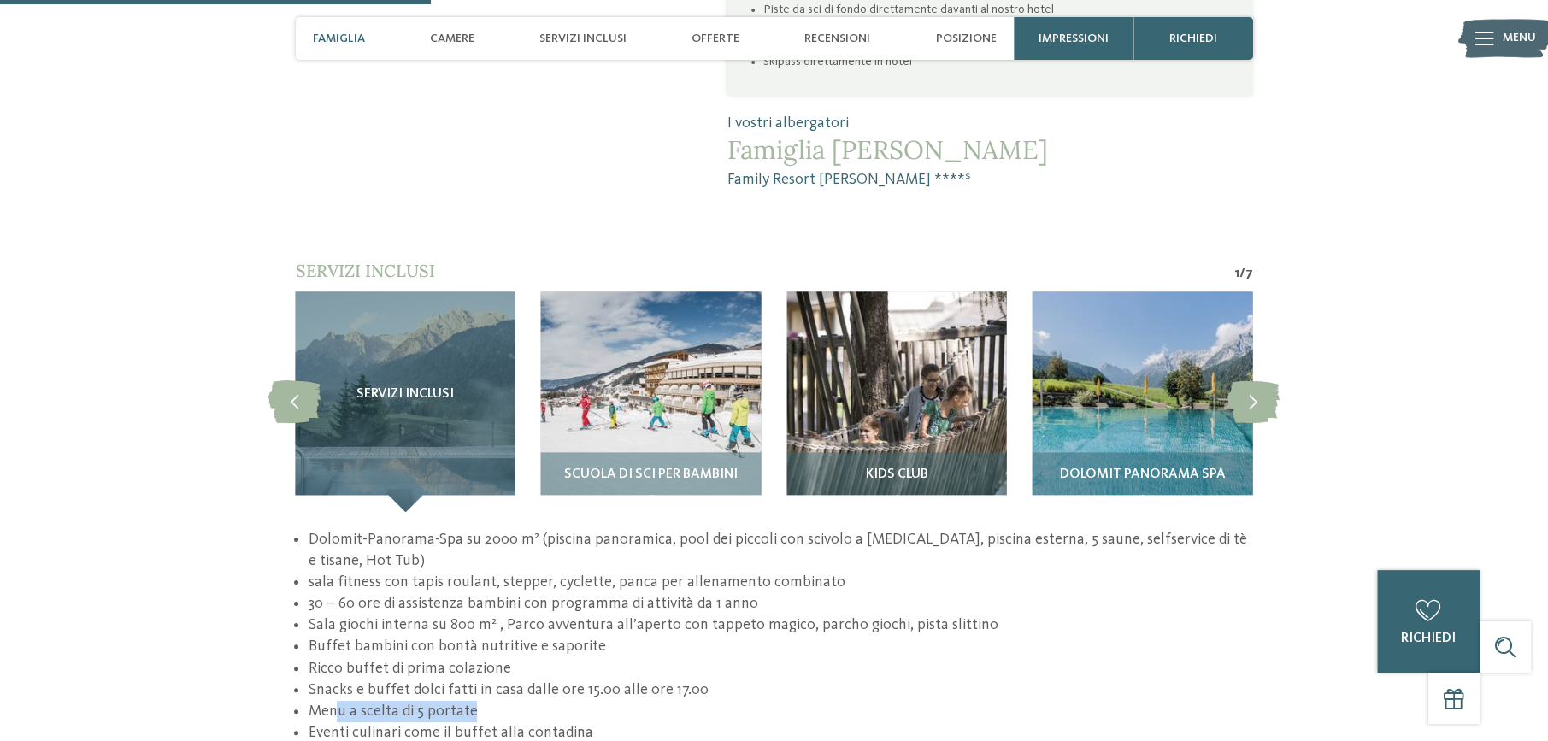
click at [478, 701] on li "Menu a scelta di 5 portate" at bounding box center [780, 711] width 945 height 21
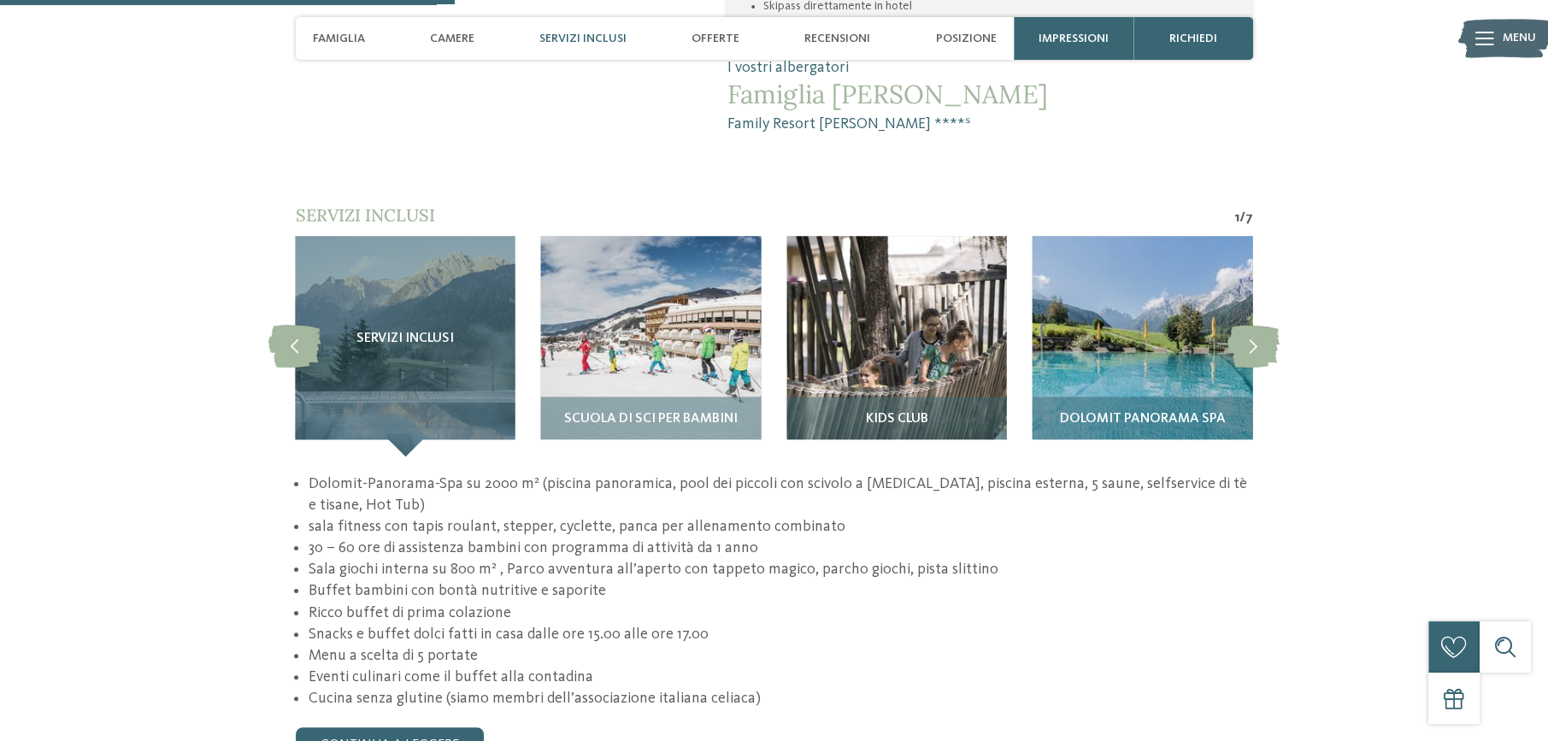
scroll to position [1539, 0]
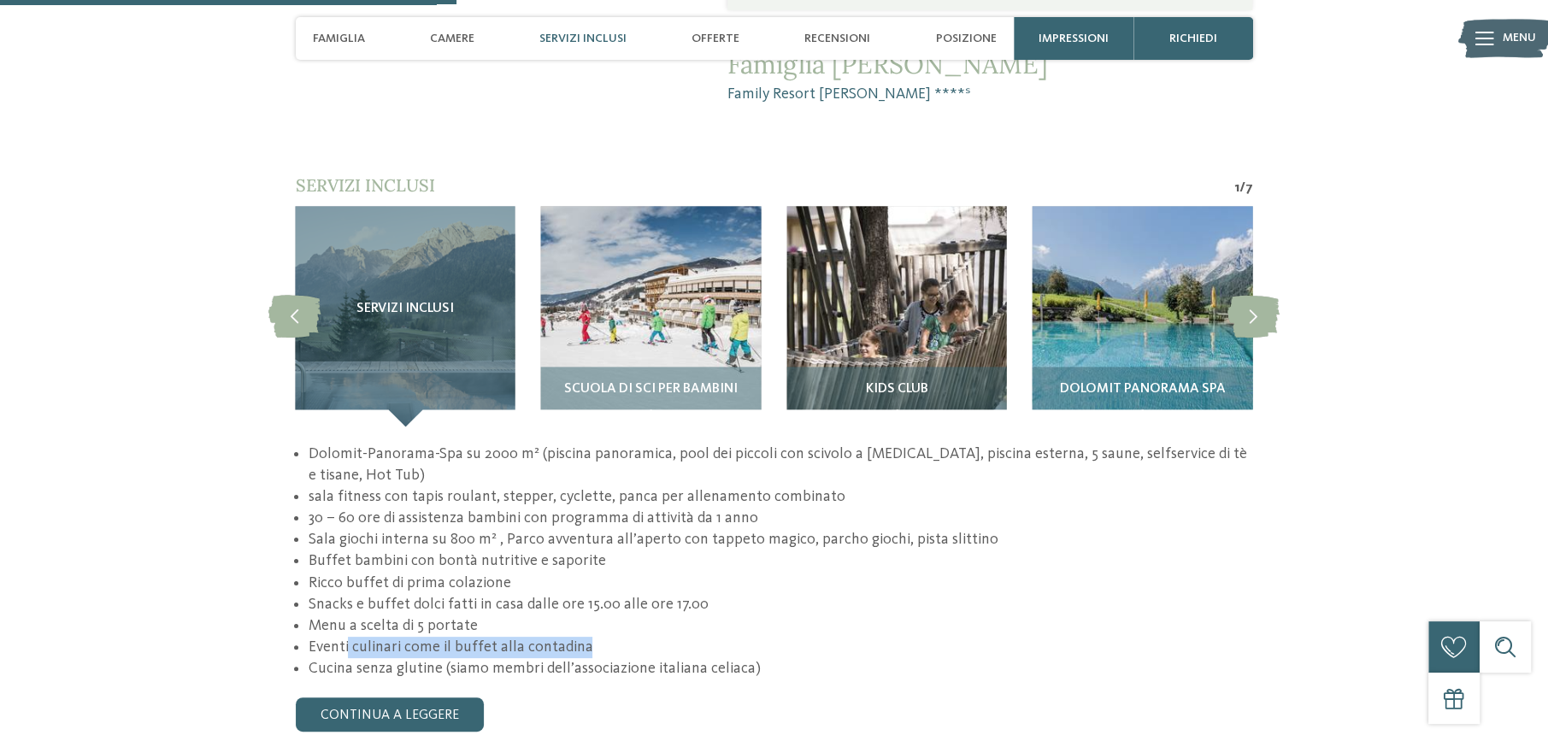
drag, startPoint x: 351, startPoint y: 592, endPoint x: 598, endPoint y: 598, distance: 247.2
click at [597, 637] on li "Eventi culinari come il buffet alla contadina" at bounding box center [780, 647] width 945 height 21
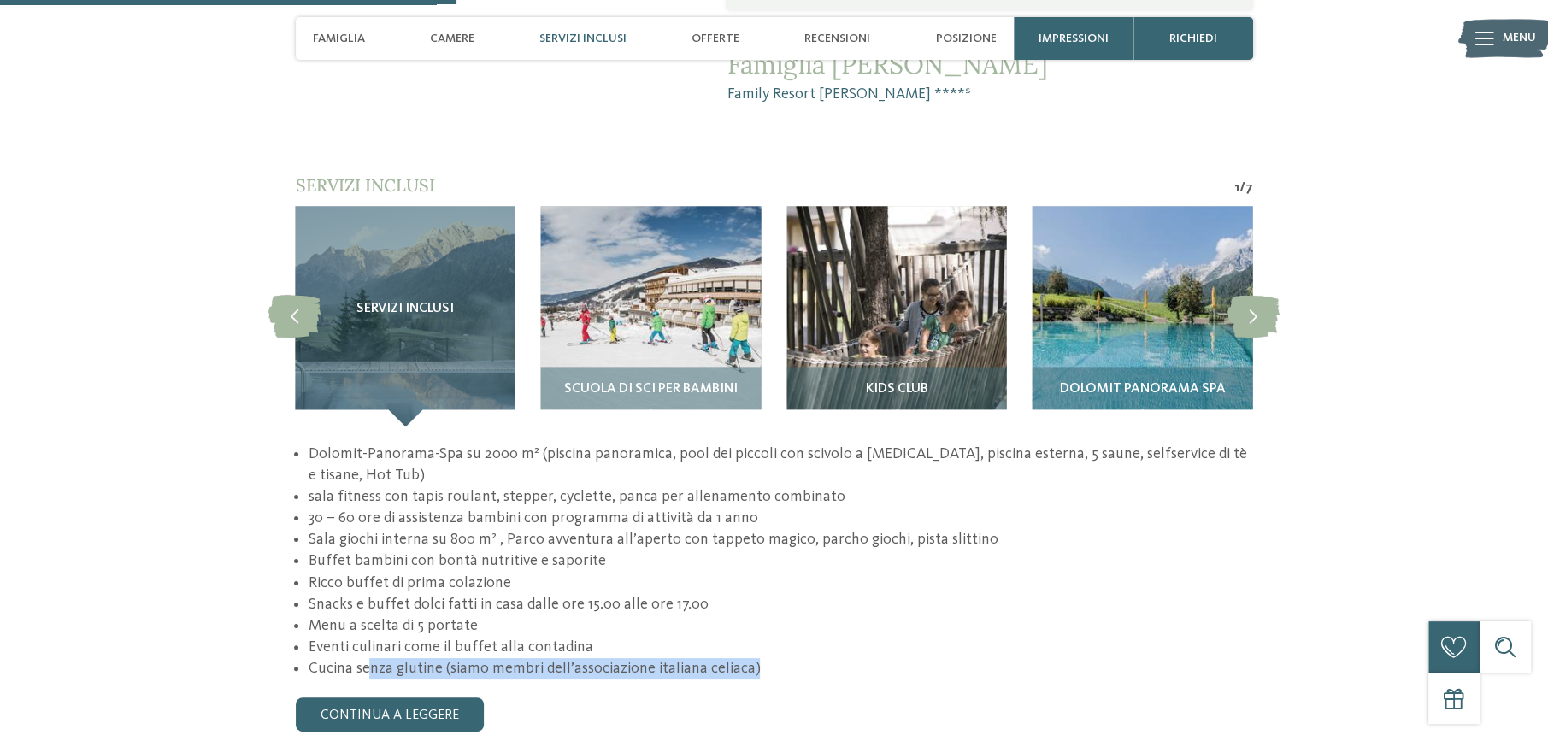
drag, startPoint x: 370, startPoint y: 608, endPoint x: 787, endPoint y: 616, distance: 417.3
click at [787, 658] on li "Cucina senza glutine (siamo membri dell’associazione italiana celiaca)" at bounding box center [780, 668] width 945 height 21
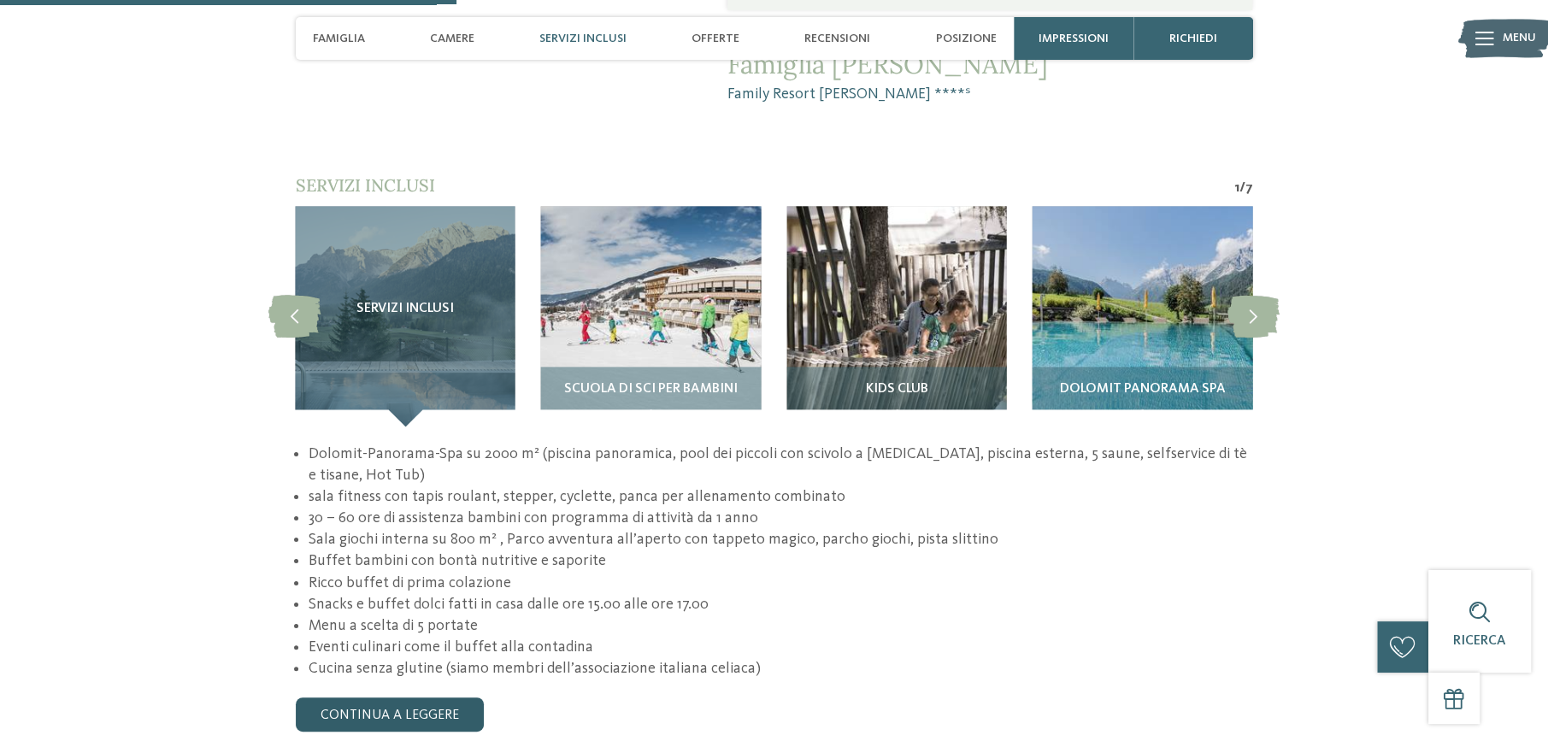
click at [457, 698] on link "continua a leggere" at bounding box center [390, 715] width 188 height 34
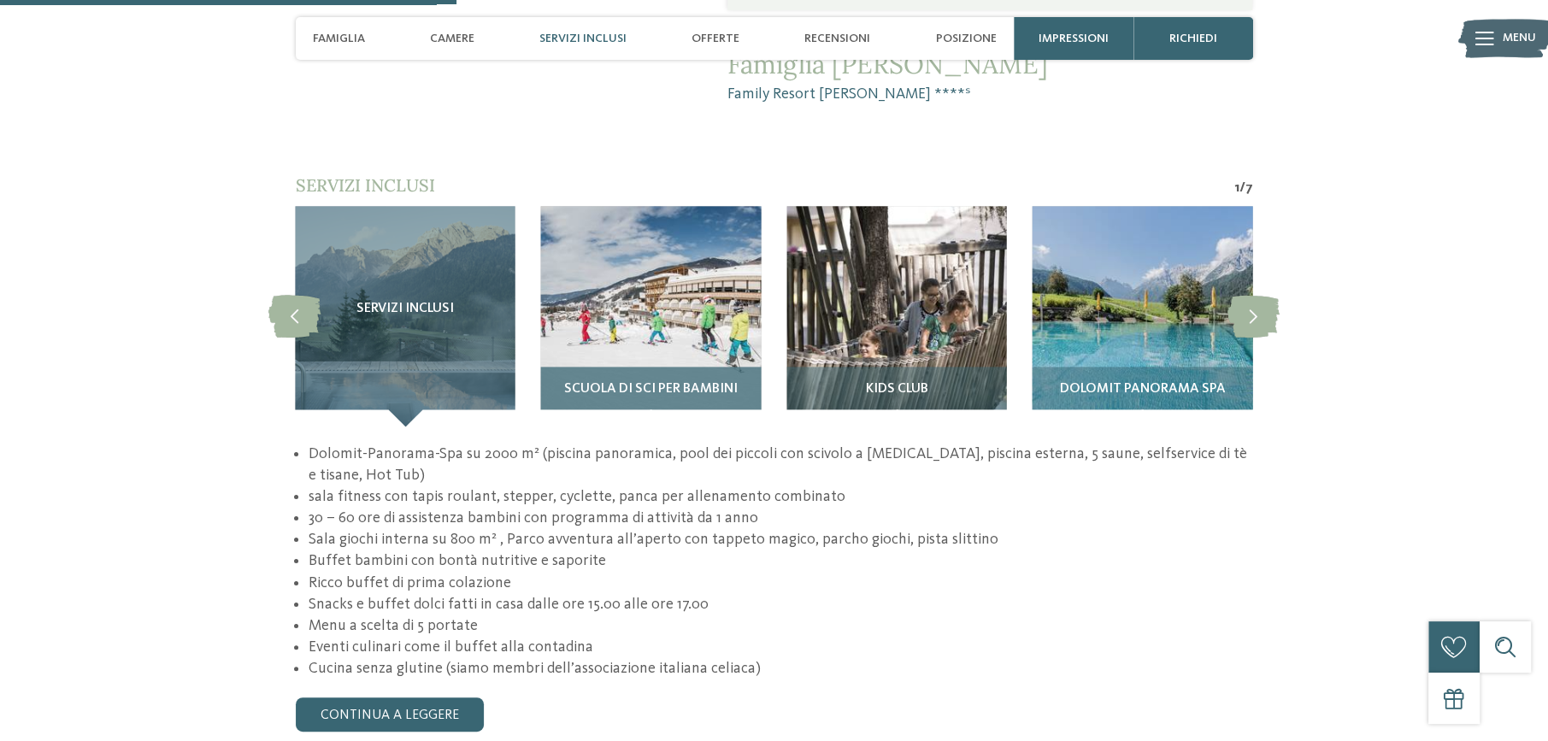
click at [688, 382] on span "Scuola di sci per bambini" at bounding box center [651, 389] width 174 height 15
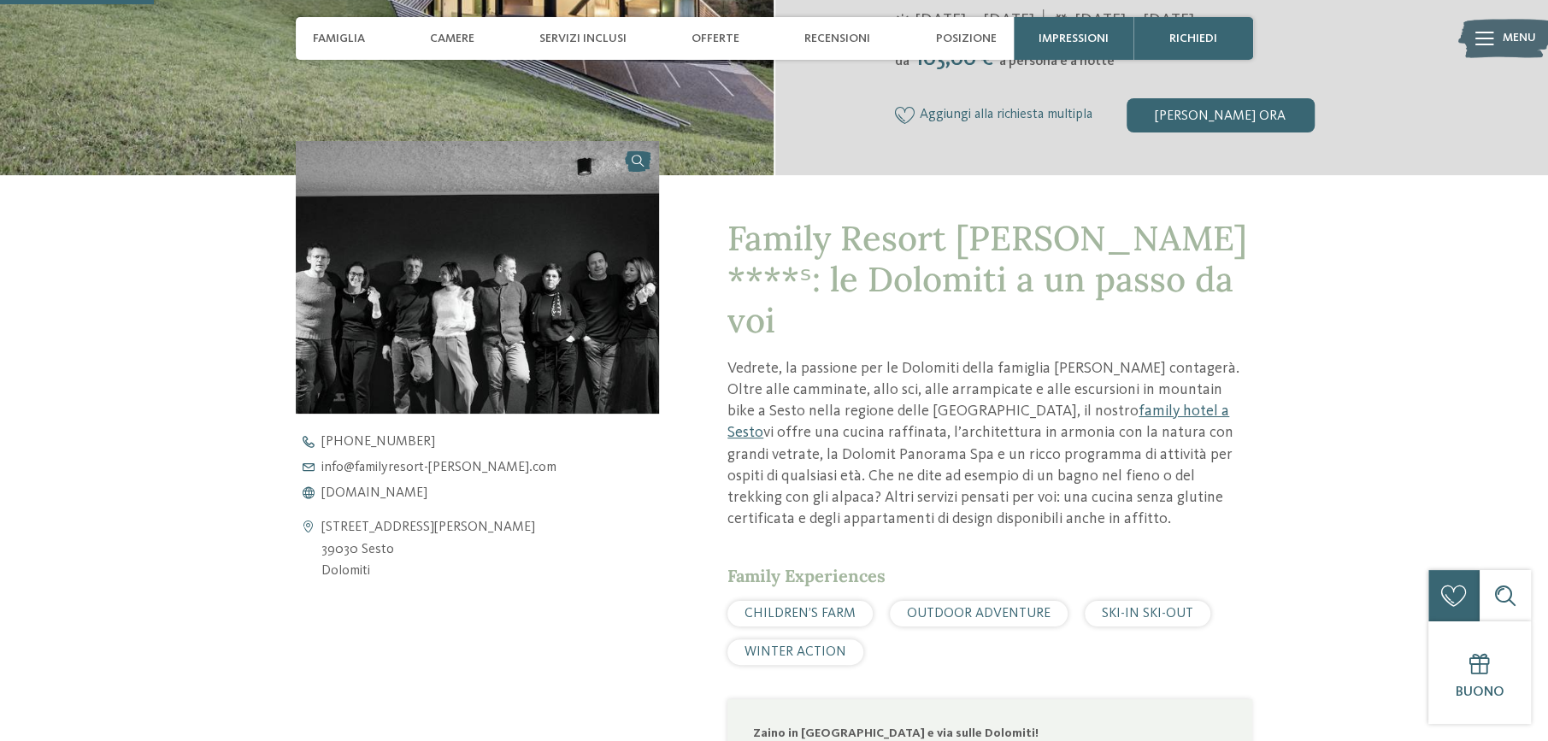
scroll to position [427, 0]
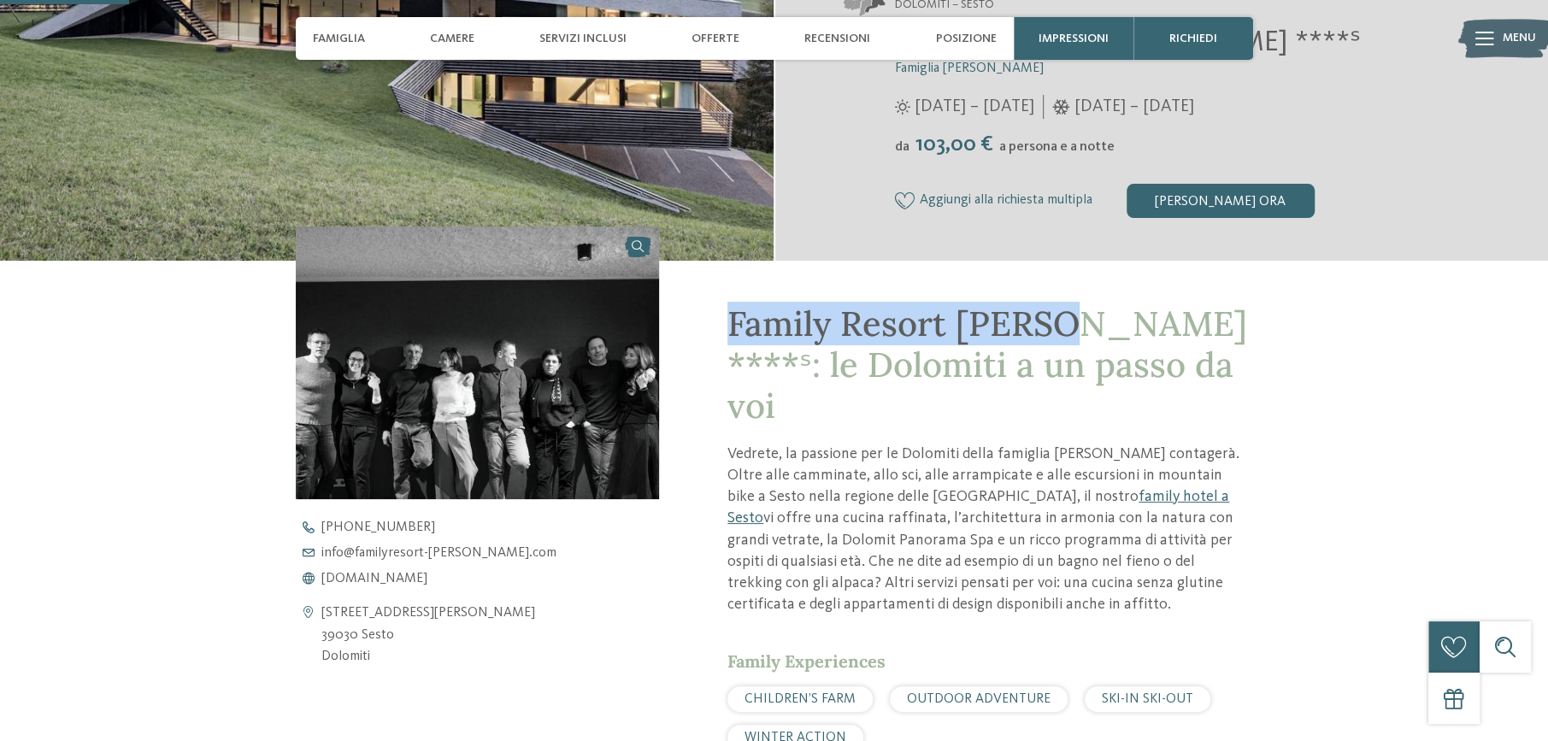
drag, startPoint x: 736, startPoint y: 322, endPoint x: 1063, endPoint y: 323, distance: 326.6
click at [1063, 323] on span "Family Resort Rainer ****ˢ: le Dolomiti a un passo da voi" at bounding box center [988, 365] width 520 height 126
copy span "Family Resort Rainer"
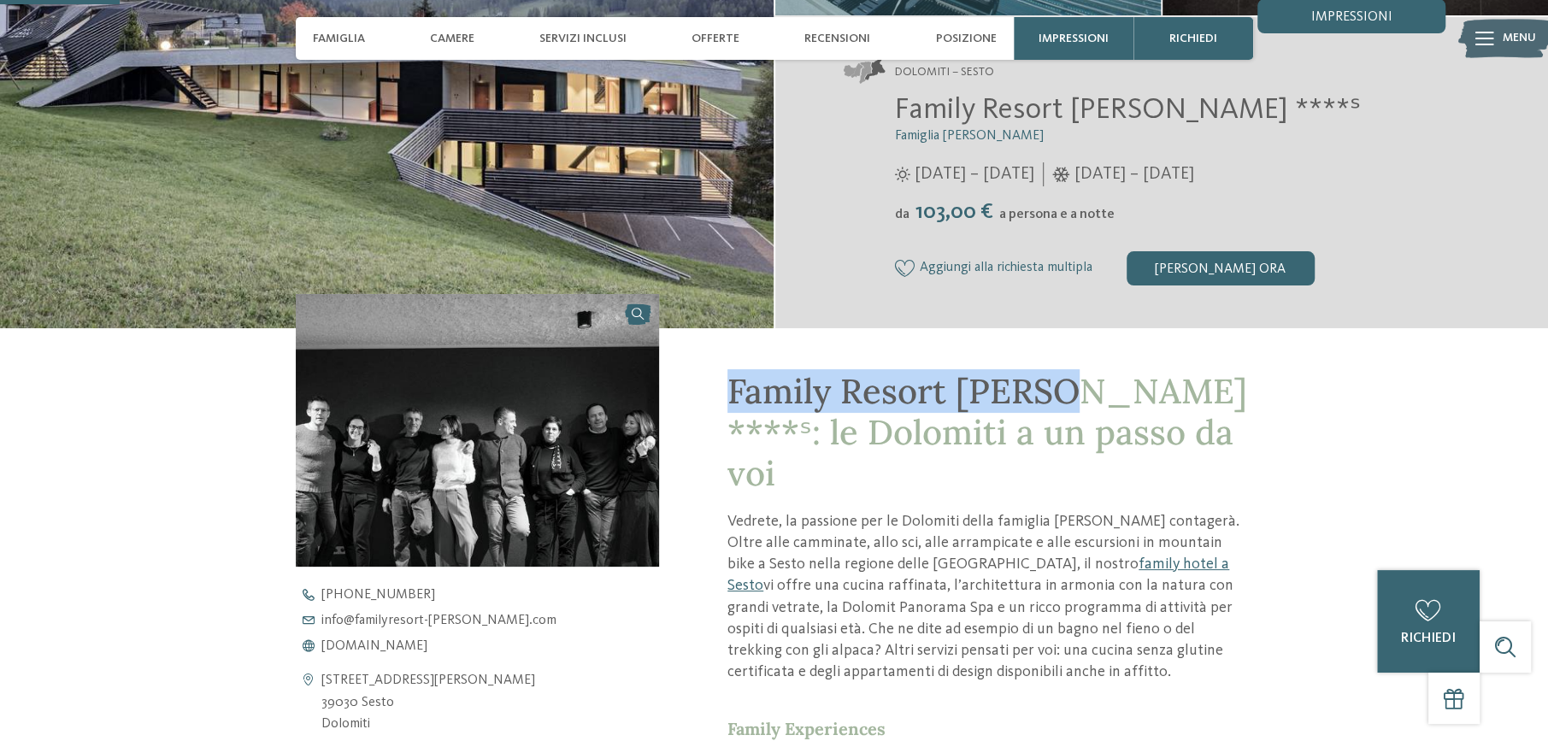
scroll to position [256, 0]
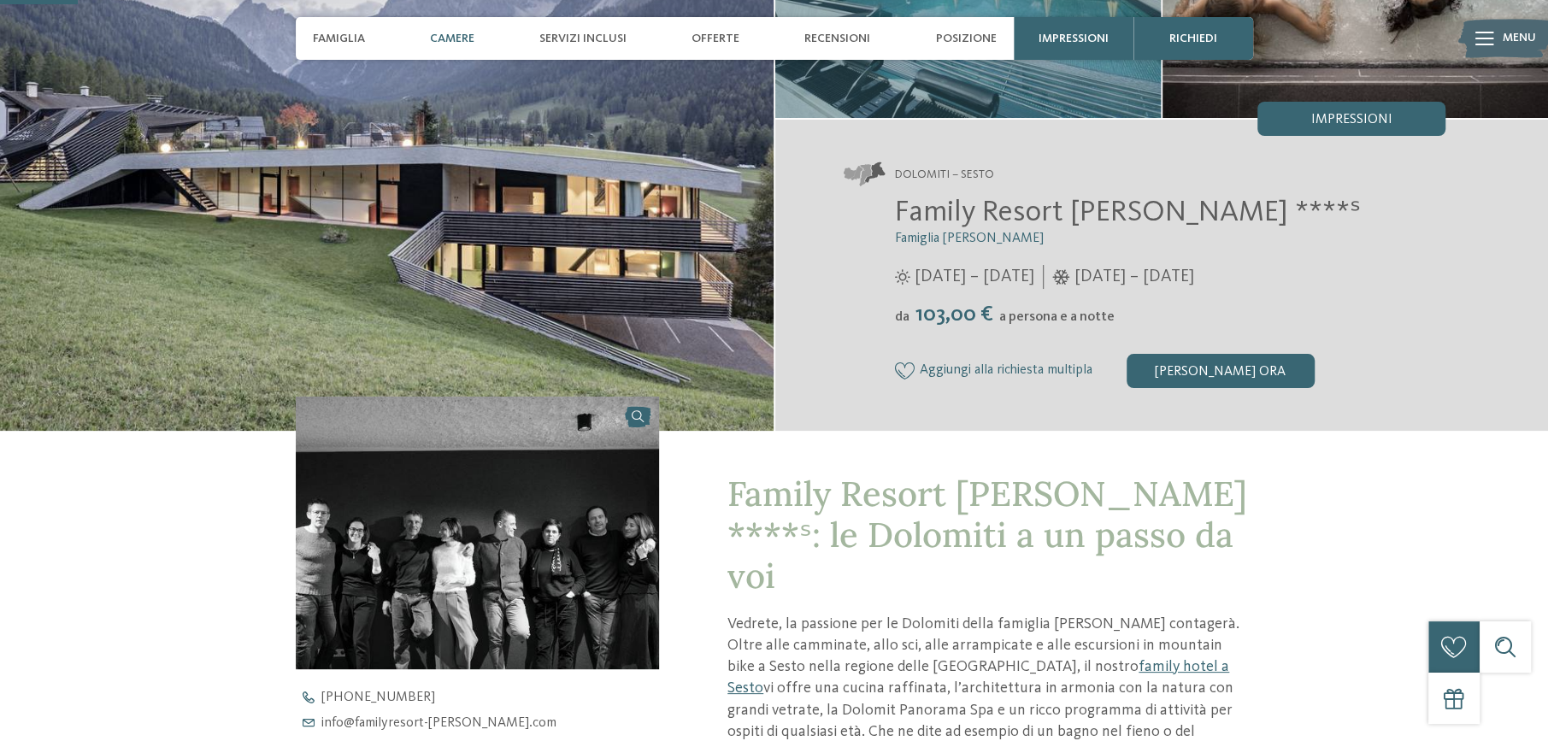
click at [482, 48] on div "Camere" at bounding box center [453, 38] width 62 height 43
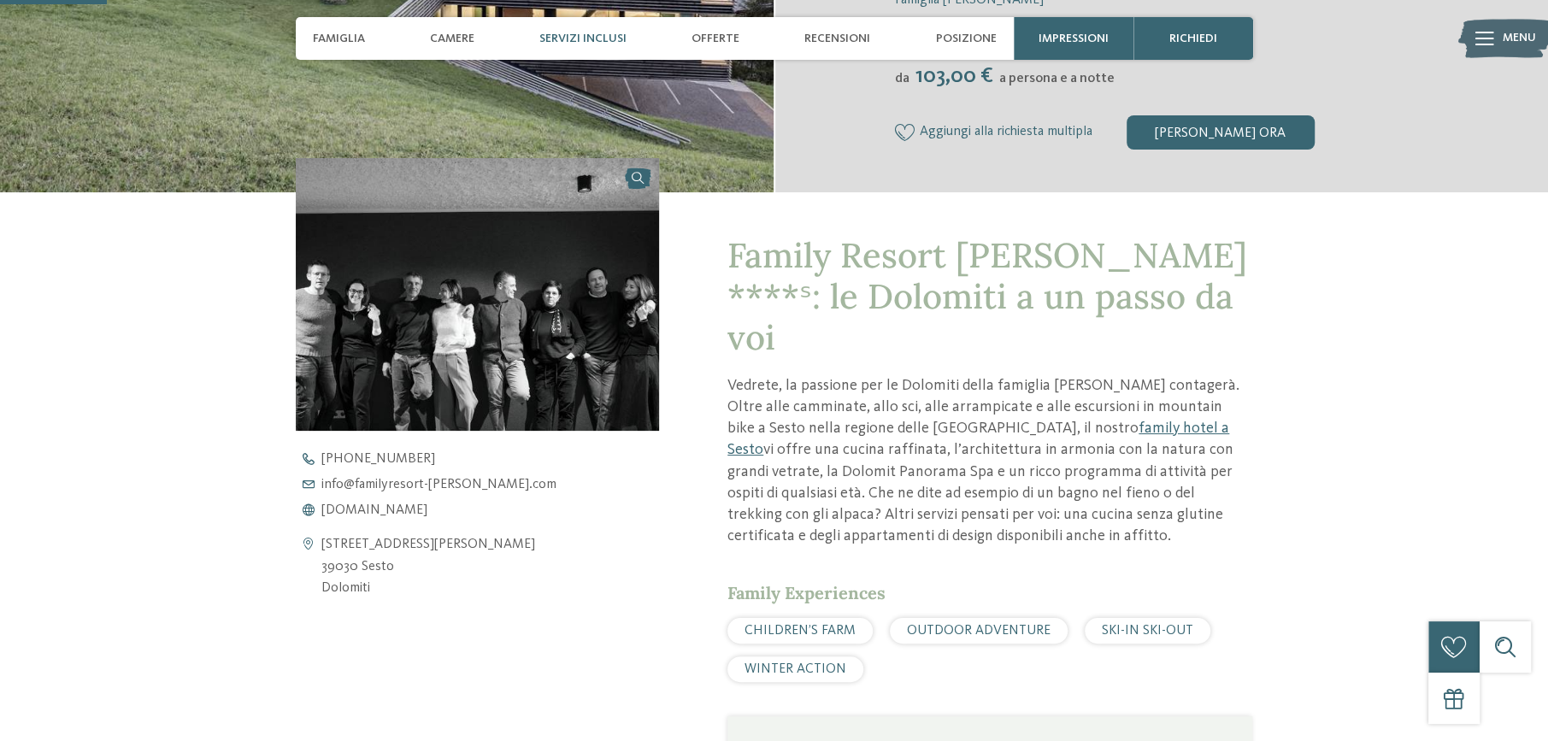
scroll to position [342, 0]
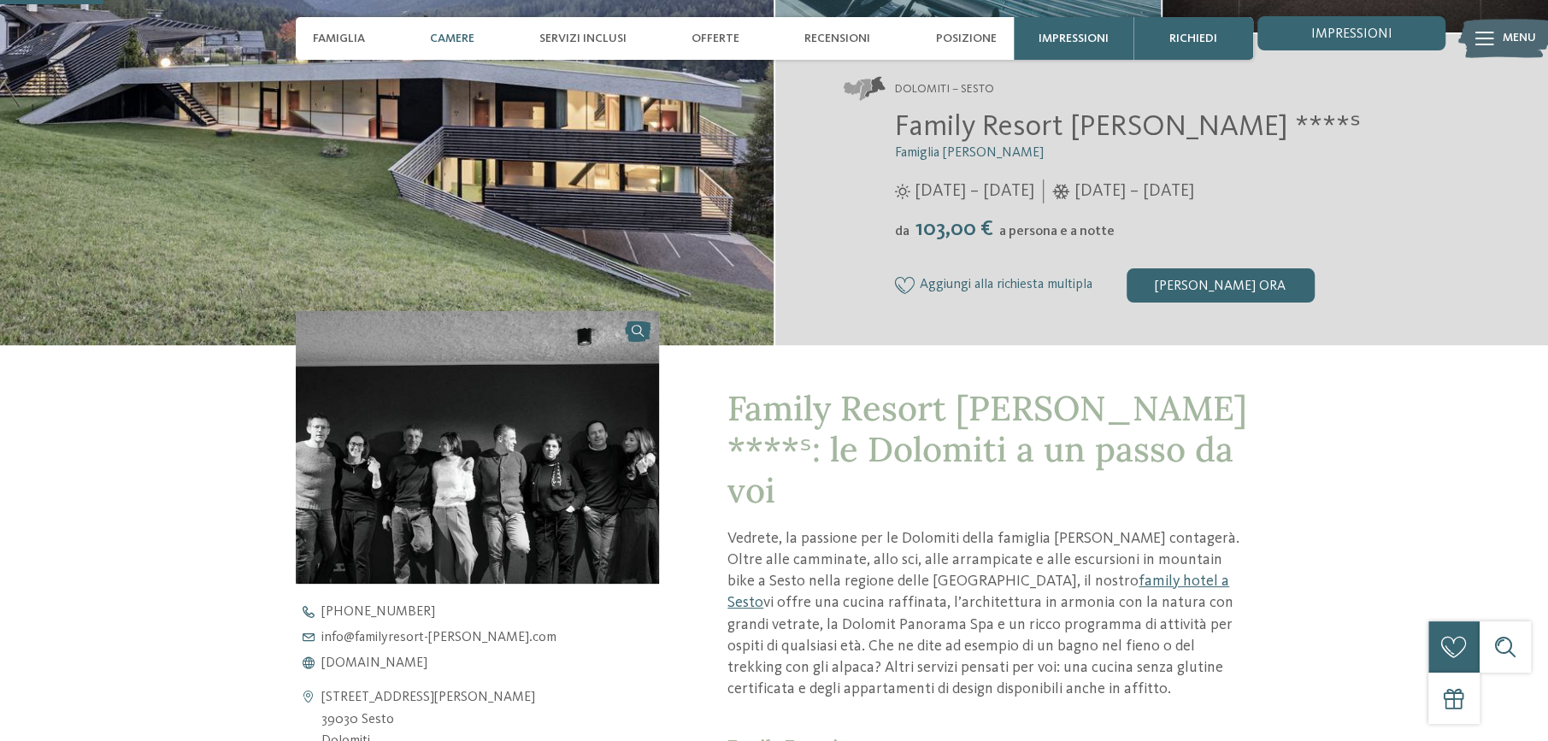
click at [430, 37] on span "Camere" at bounding box center [452, 39] width 44 height 15
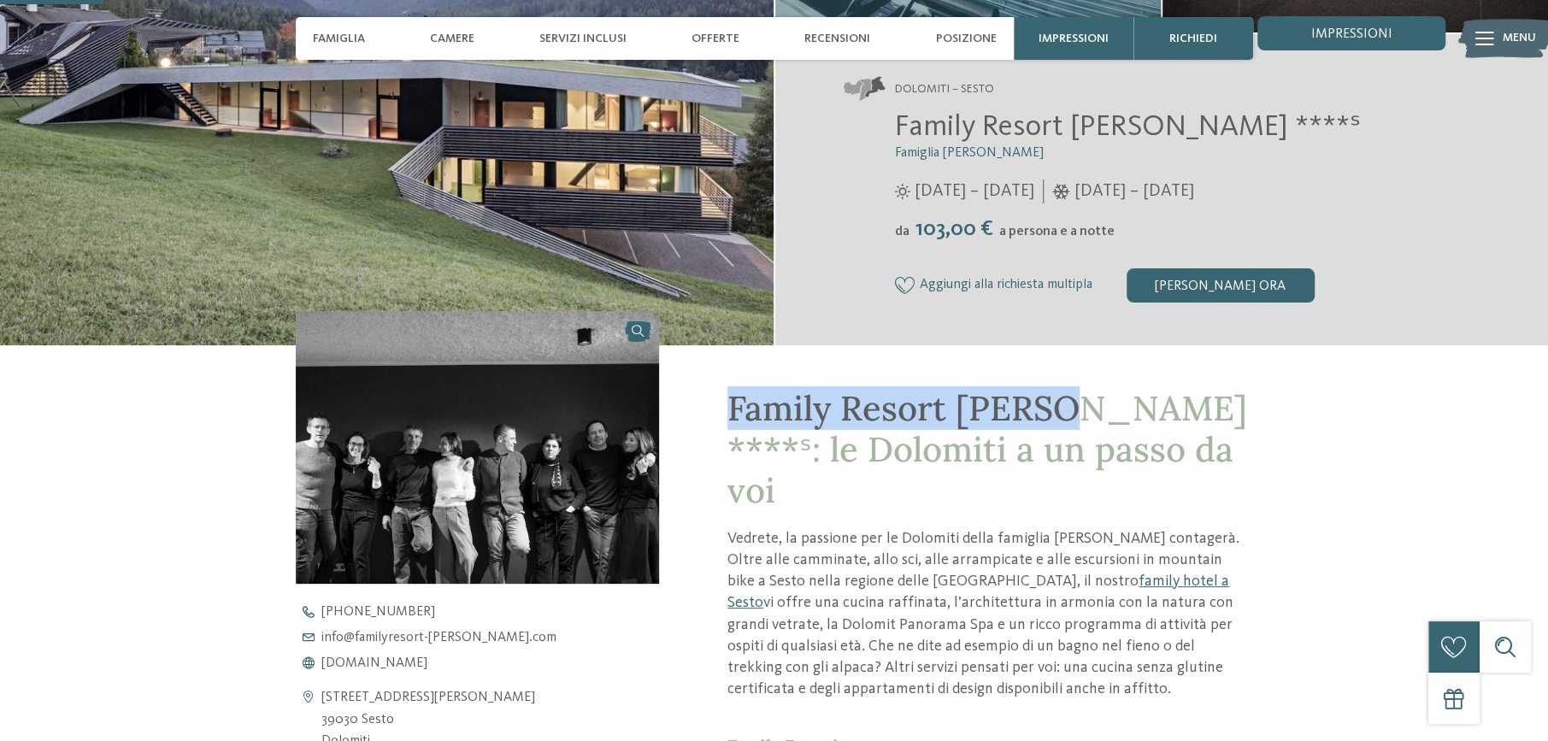
drag, startPoint x: 728, startPoint y: 411, endPoint x: 1052, endPoint y: 410, distance: 324.0
click at [1052, 410] on span "Family Resort Rainer ****ˢ: le Dolomiti a un passo da voi" at bounding box center [988, 449] width 520 height 126
copy span "Family Resort Rainer"
